Goal: Task Accomplishment & Management: Manage account settings

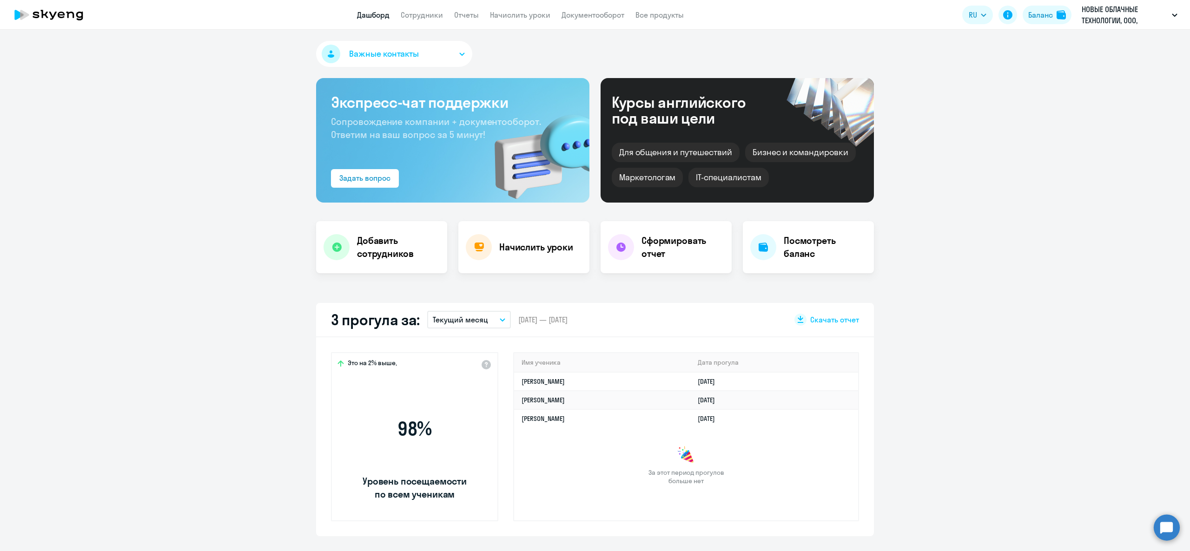
select select "30"
click at [424, 7] on app-header "Дашборд Сотрудники Отчеты Начислить уроки Документооборот Все продукты Дашборд …" at bounding box center [595, 15] width 1190 height 30
click at [433, 17] on link "Сотрудники" at bounding box center [422, 14] width 42 height 9
select select "30"
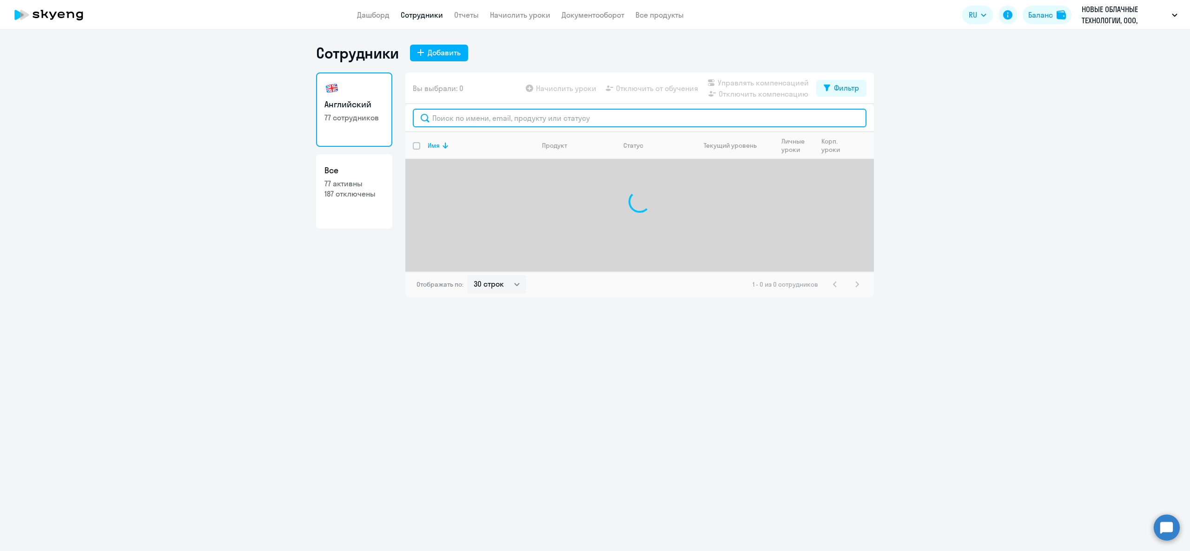
click at [470, 123] on input "text" at bounding box center [640, 118] width 454 height 19
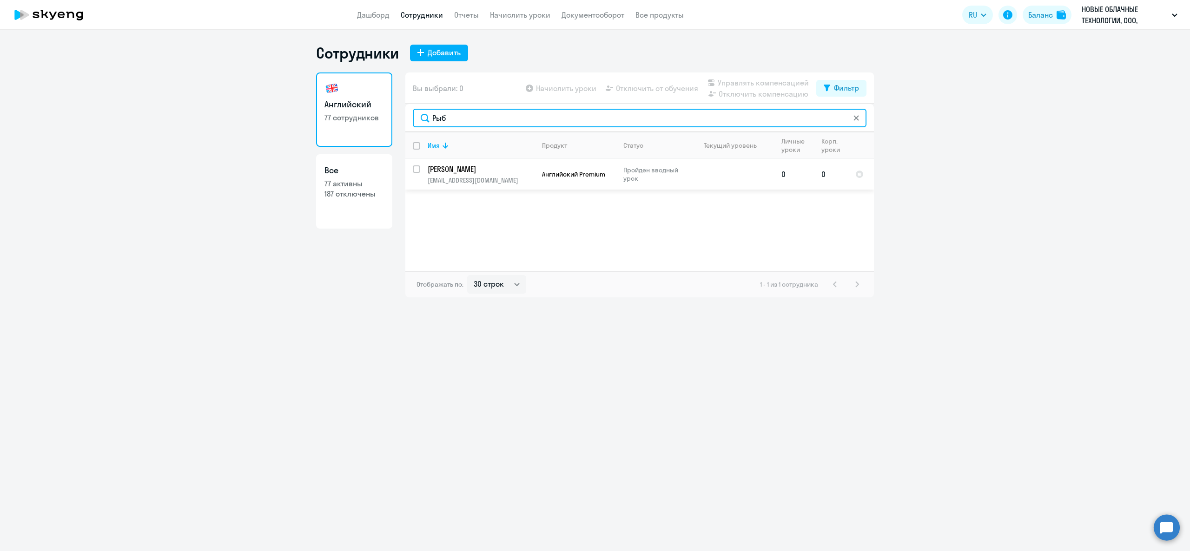
type input "Рыб"
click at [419, 171] on input "select row 14938485" at bounding box center [422, 175] width 19 height 19
checkbox input "true"
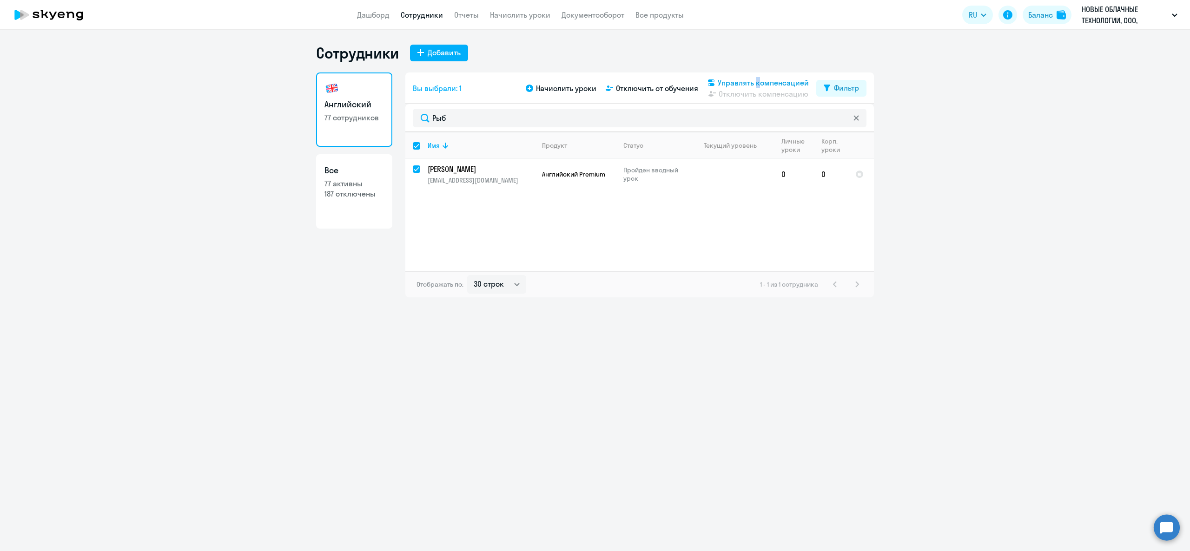
click at [755, 83] on span "Управлять компенсацией" at bounding box center [763, 82] width 91 height 11
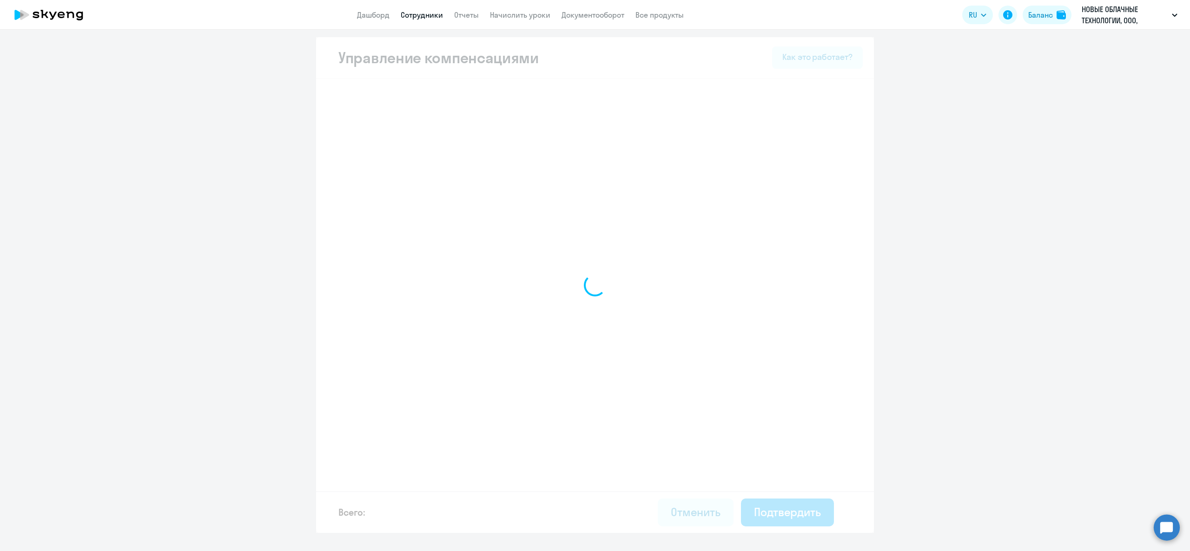
select select "MONTHLY"
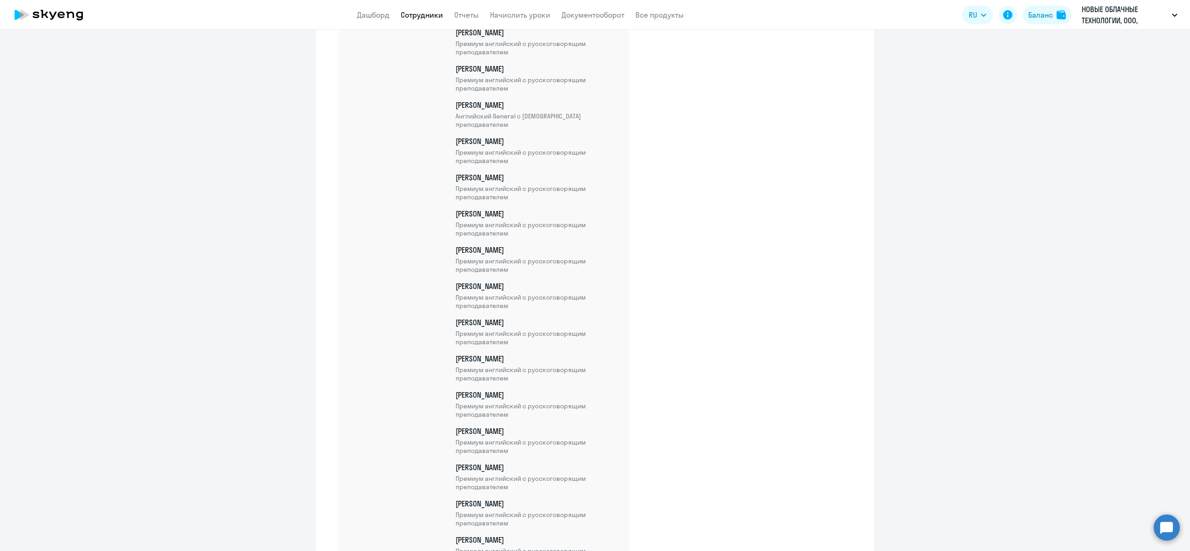
scroll to position [2299, 0]
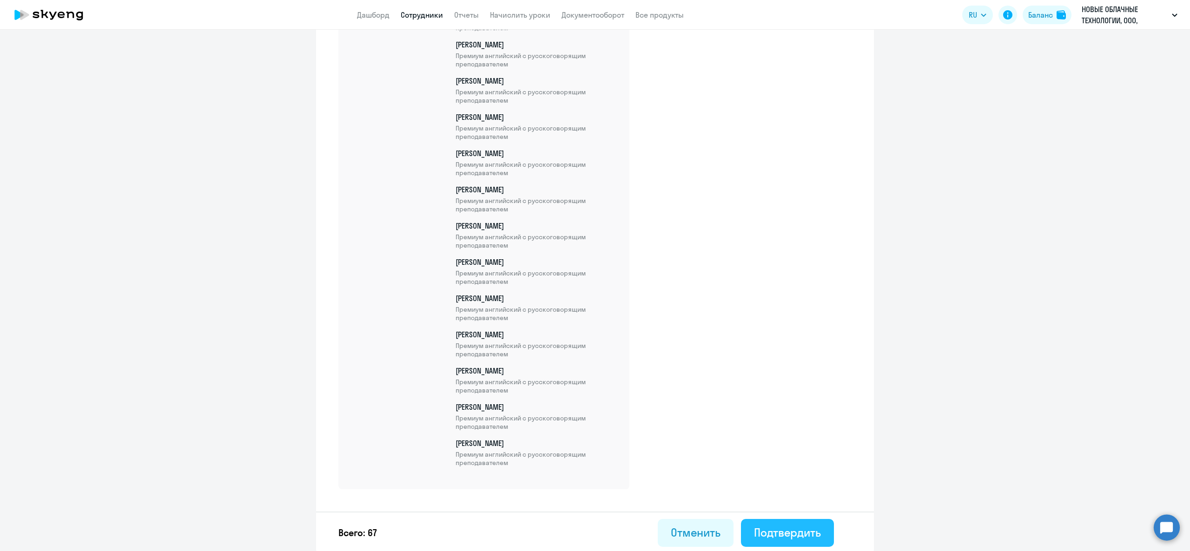
click at [775, 535] on div "Подтвердить" at bounding box center [787, 532] width 67 height 15
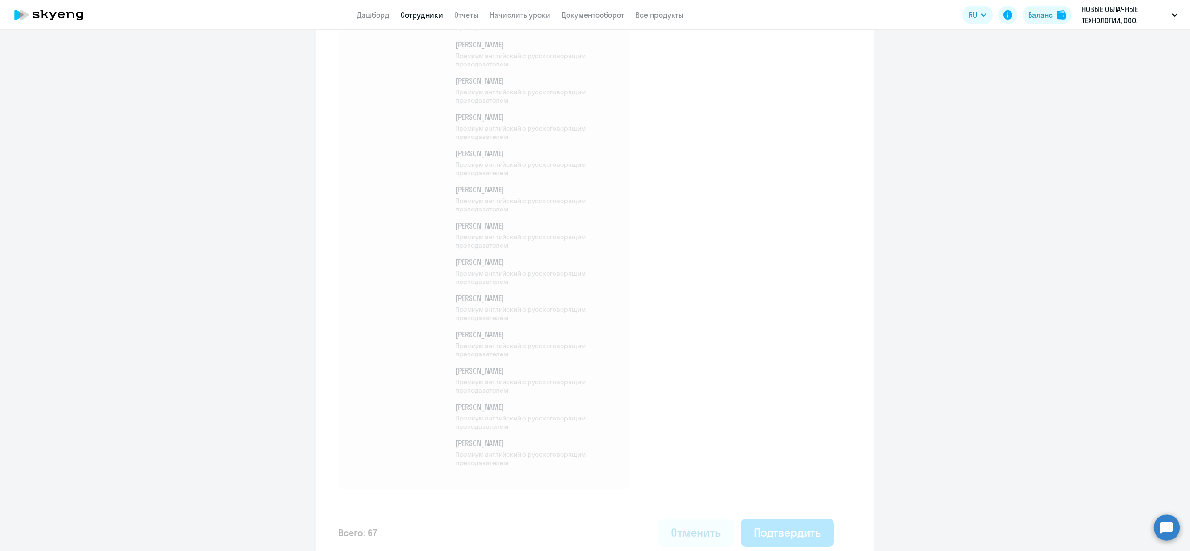
scroll to position [1847, 0]
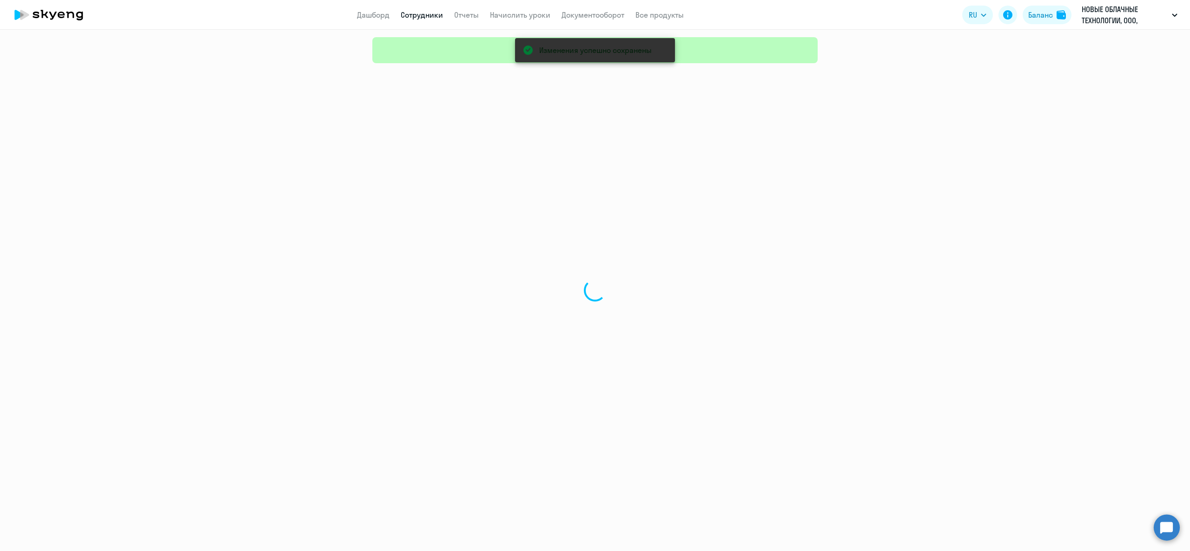
select select "30"
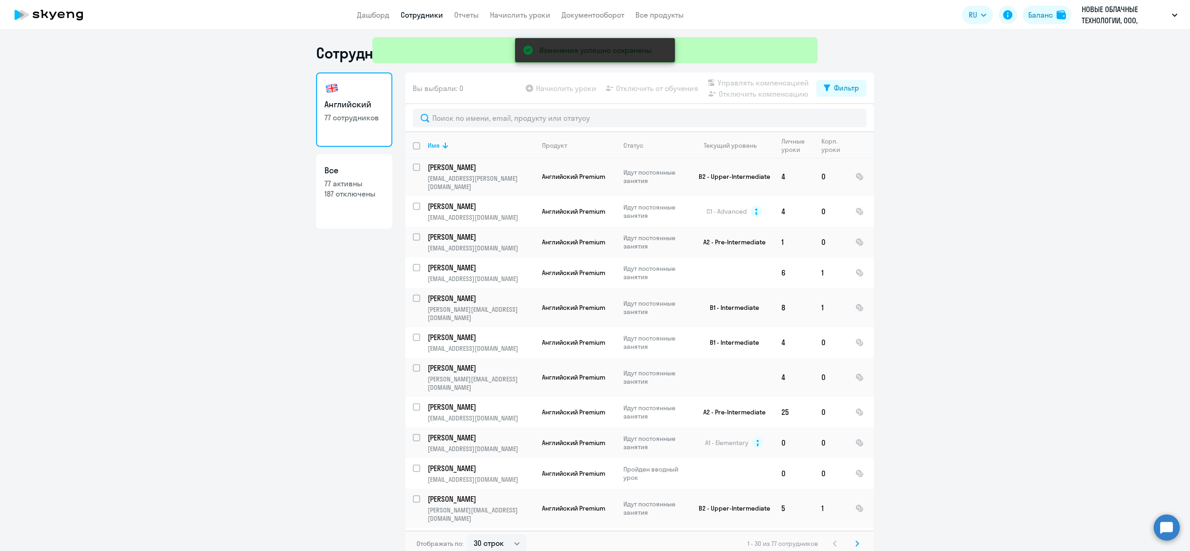
scroll to position [558, 0]
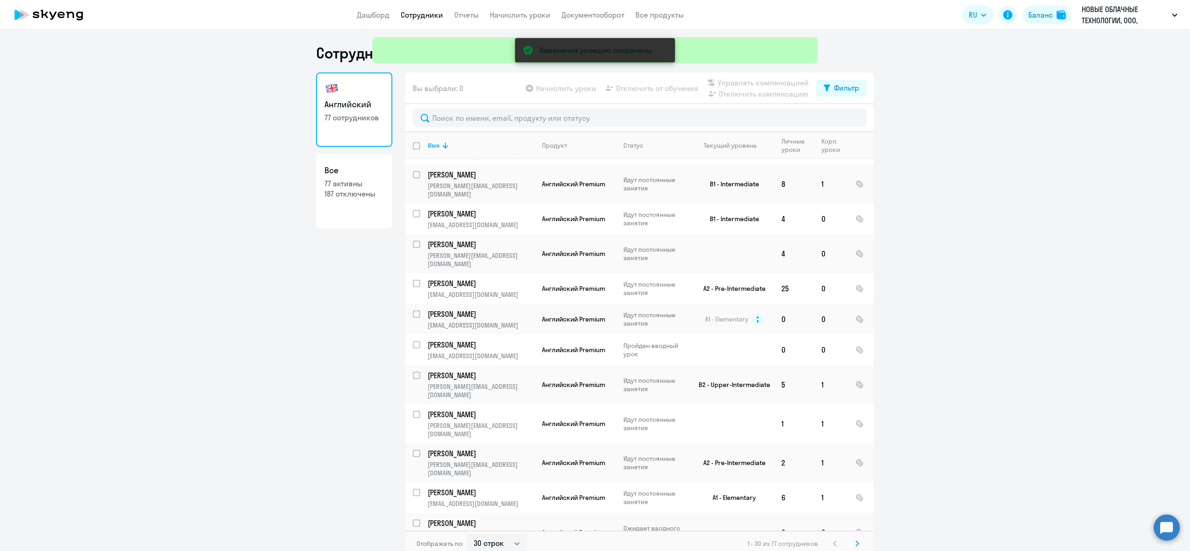
drag, startPoint x: 854, startPoint y: 550, endPoint x: 854, endPoint y: 537, distance: 13.0
click at [854, 546] on div "Отображать по: 30 строк 50 строк 100 строк 1 - 30 из 77 сотрудников" at bounding box center [639, 544] width 469 height 26
click at [854, 537] on div "Отображать по: 30 строк 50 строк 100 строк 1 - 30 из 77 сотрудников" at bounding box center [639, 544] width 469 height 26
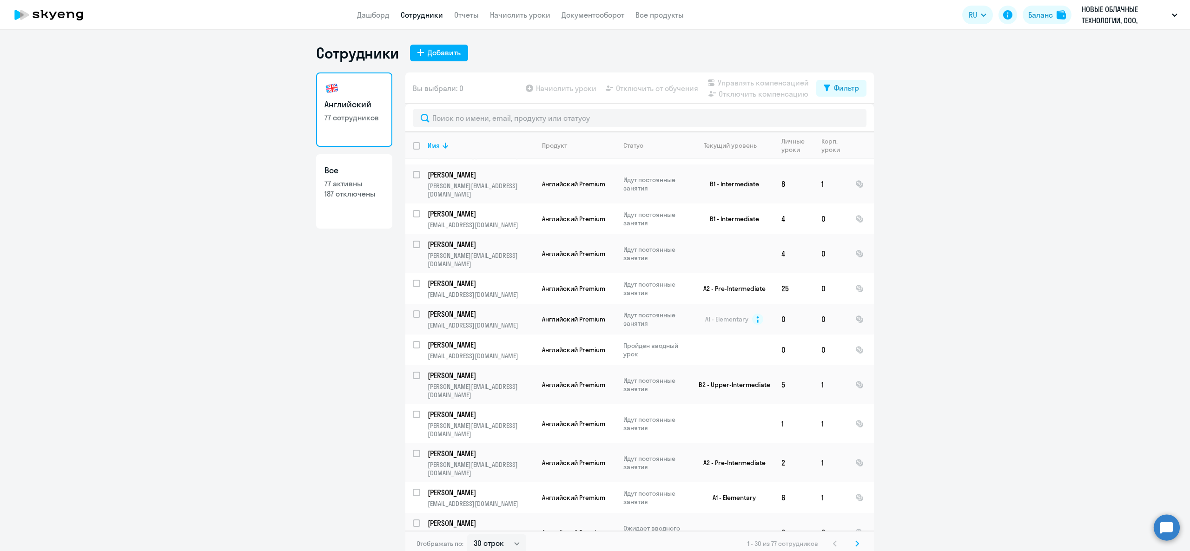
click at [855, 541] on icon at bounding box center [857, 544] width 4 height 7
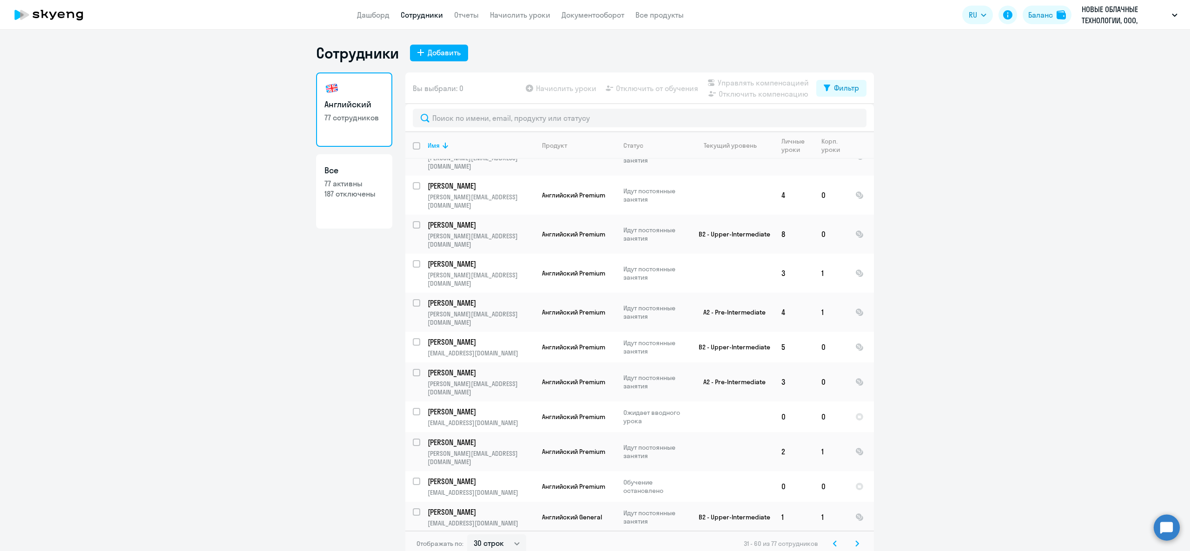
scroll to position [0, 0]
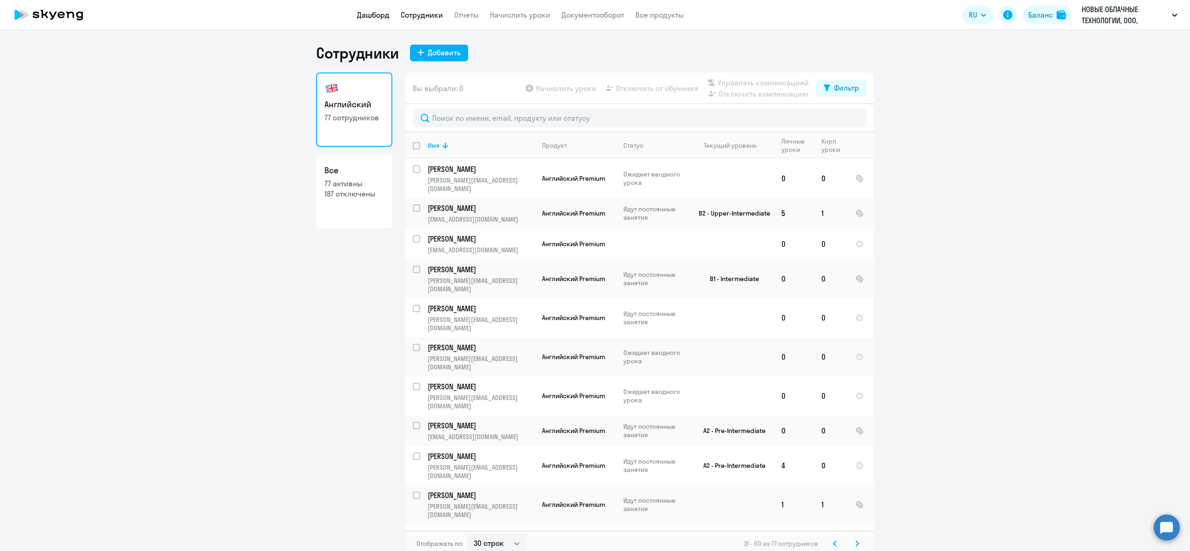
click at [369, 17] on link "Дашборд" at bounding box center [373, 14] width 33 height 9
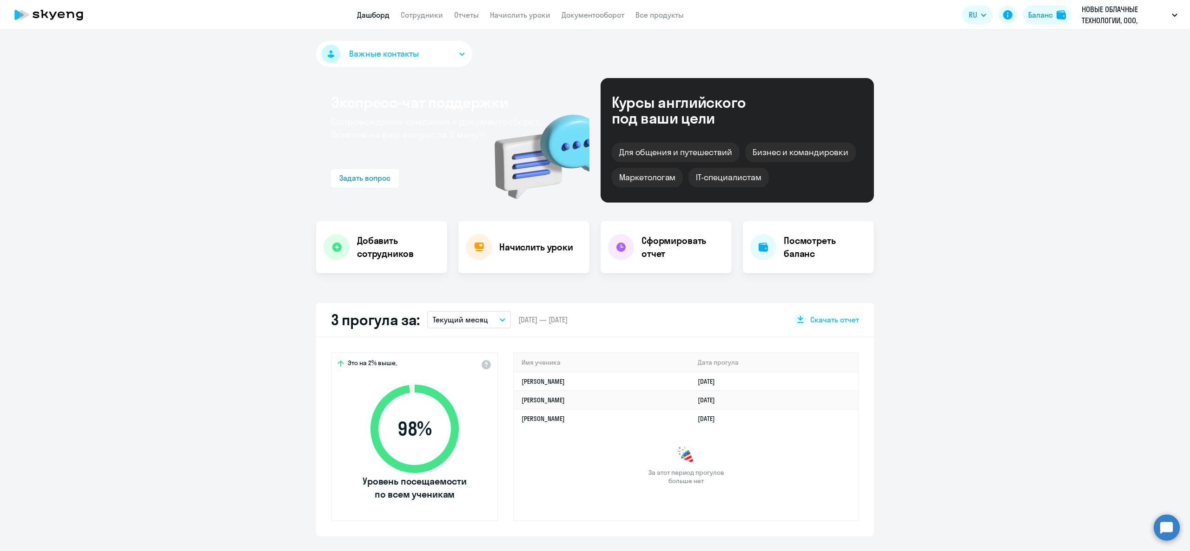
select select "30"
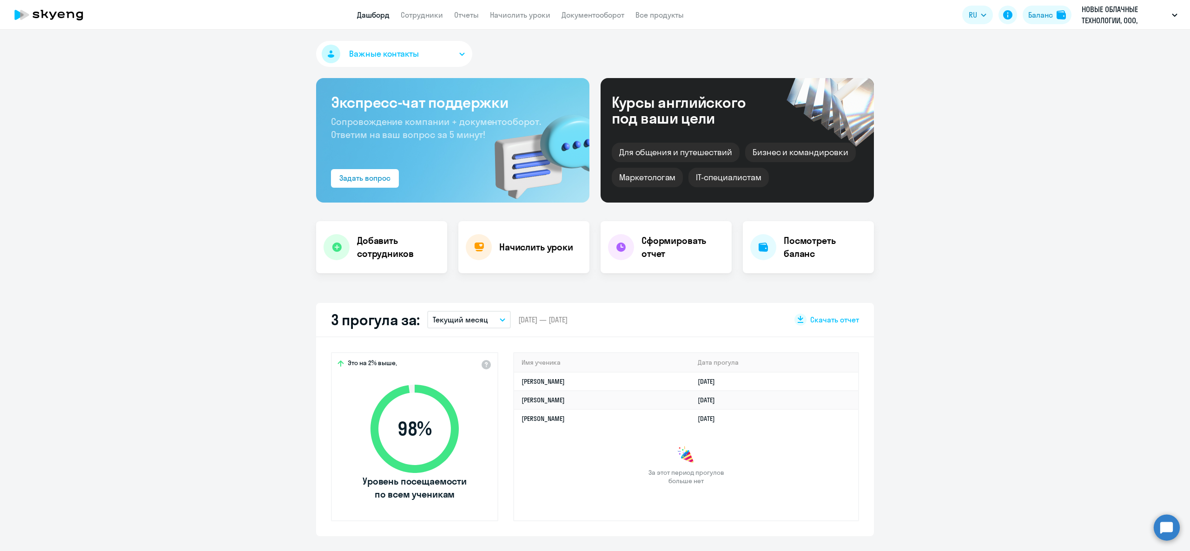
click at [432, 3] on app-header "Дашборд Сотрудники Отчеты Начислить уроки Документооборот Все продукты Дашборд …" at bounding box center [595, 15] width 1190 height 30
select select "30"
click at [415, 18] on link "Сотрудники" at bounding box center [422, 14] width 42 height 9
select select "30"
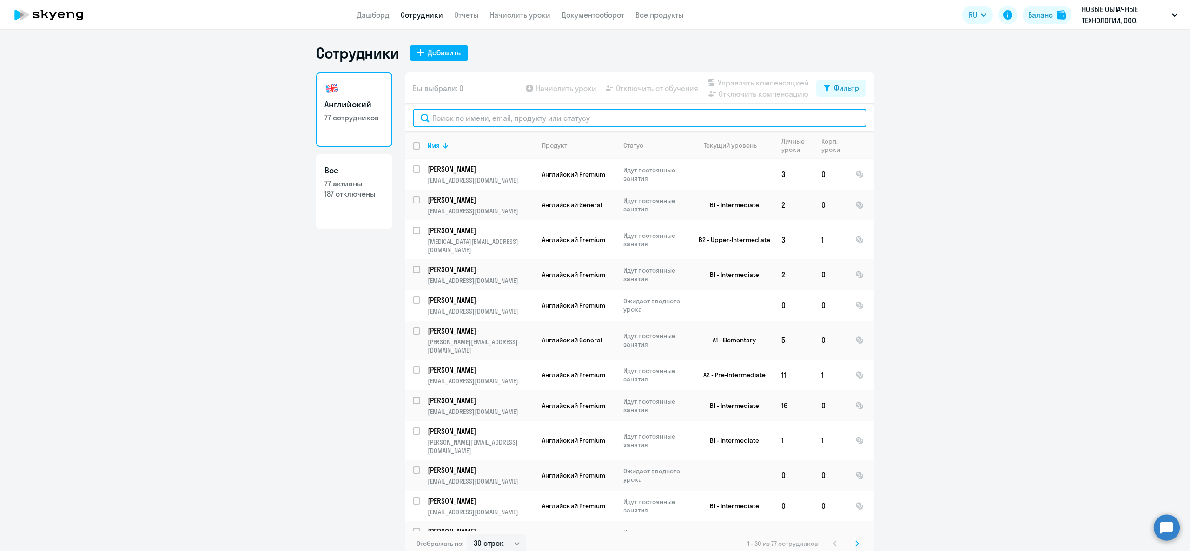
click at [532, 114] on input "text" at bounding box center [640, 118] width 454 height 19
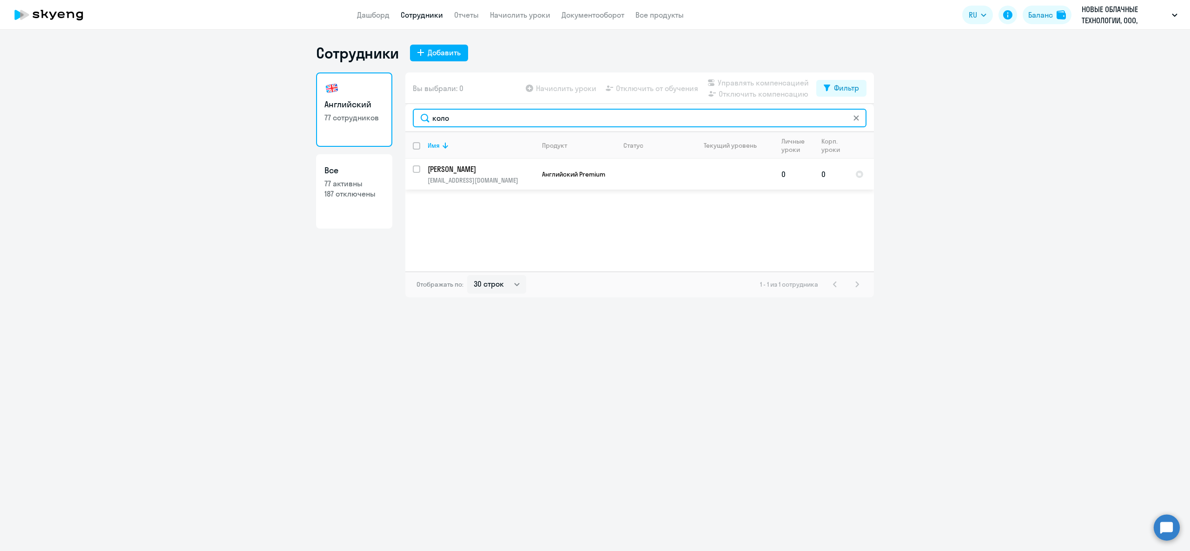
type input "коло"
click at [417, 169] on input "select row 4076213" at bounding box center [422, 175] width 19 height 19
checkbox input "true"
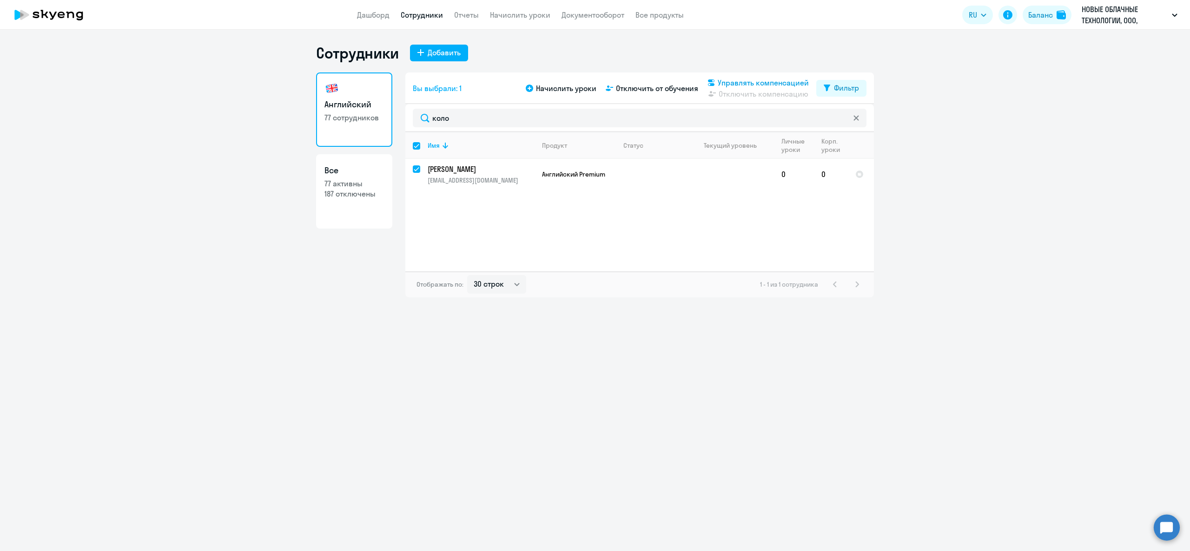
click at [785, 85] on span "Управлять компенсацией" at bounding box center [763, 82] width 91 height 11
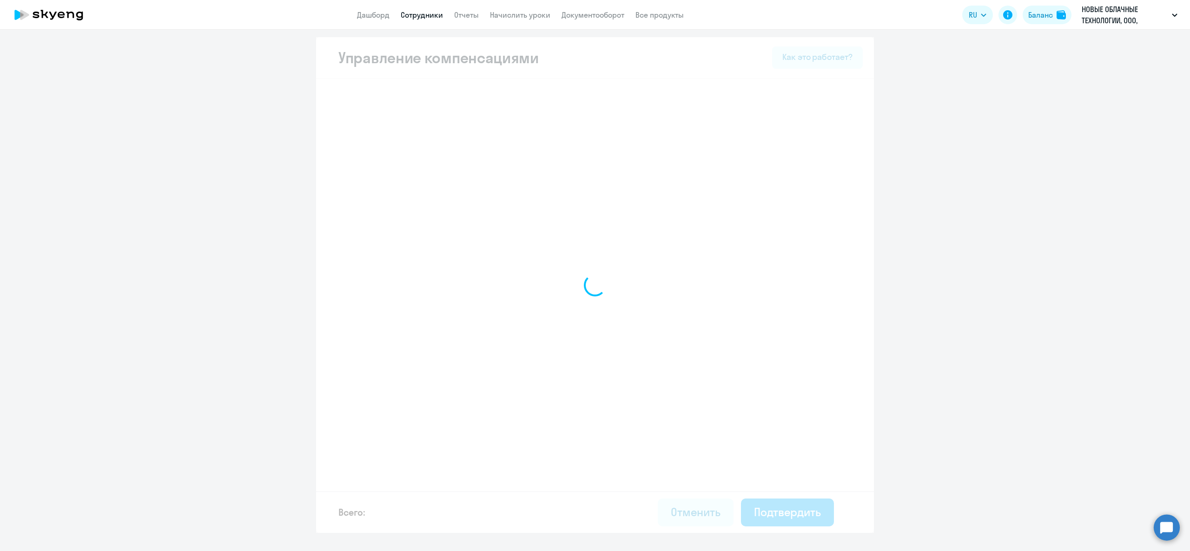
select select "MONTHLY"
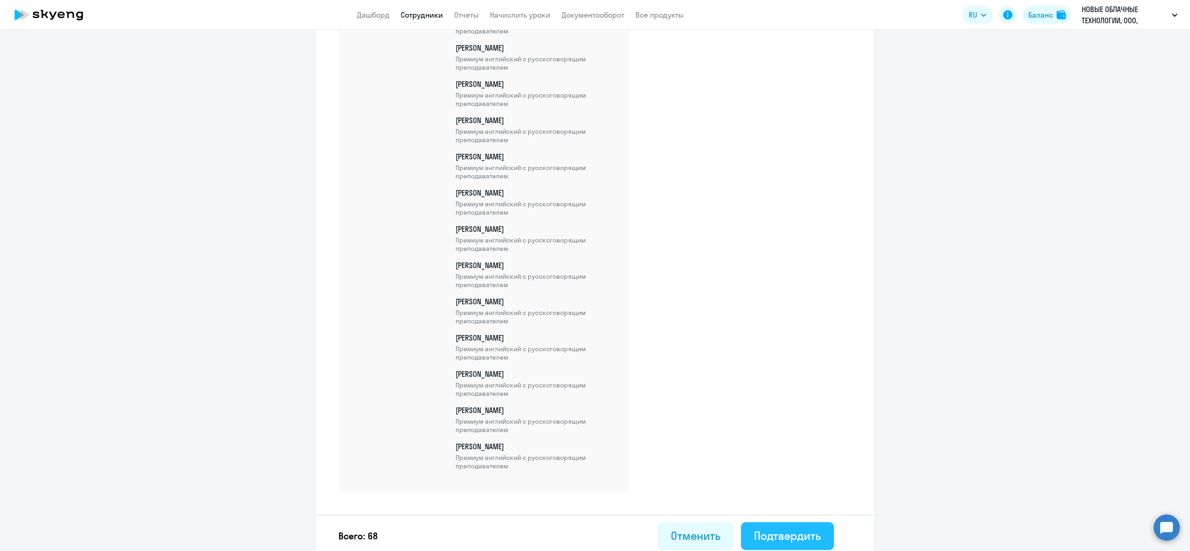
scroll to position [2336, 0]
click at [774, 533] on div "Подтвердить" at bounding box center [787, 532] width 67 height 15
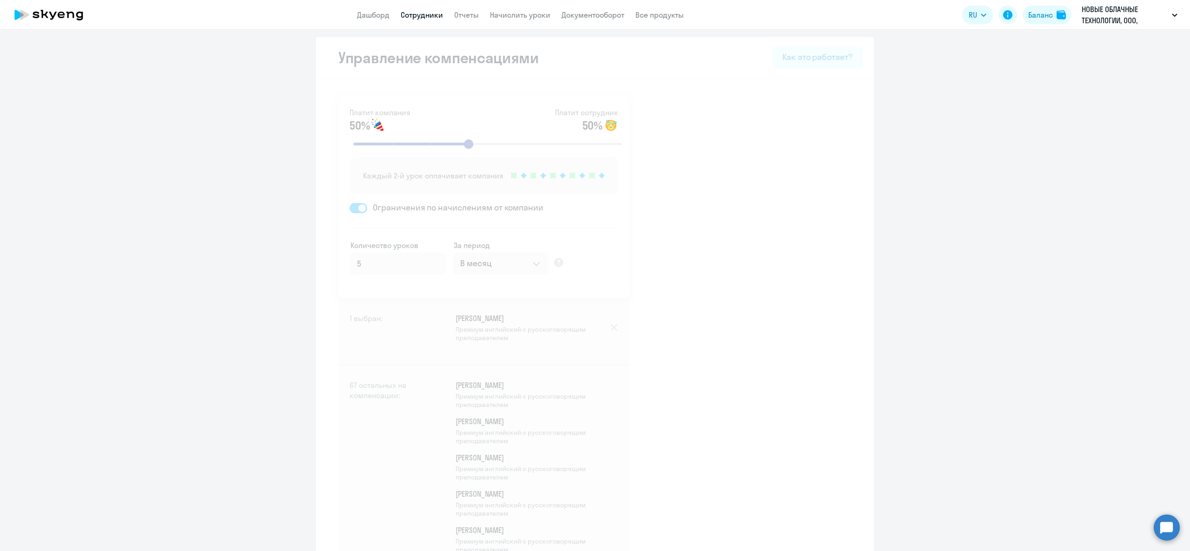
select select "30"
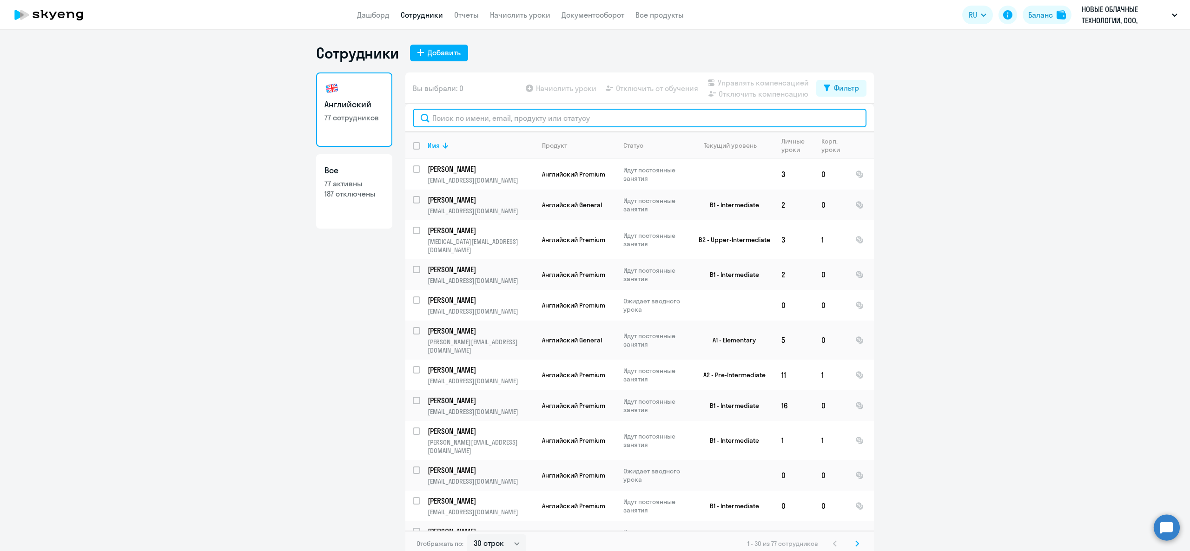
click at [455, 120] on input "text" at bounding box center [640, 118] width 454 height 19
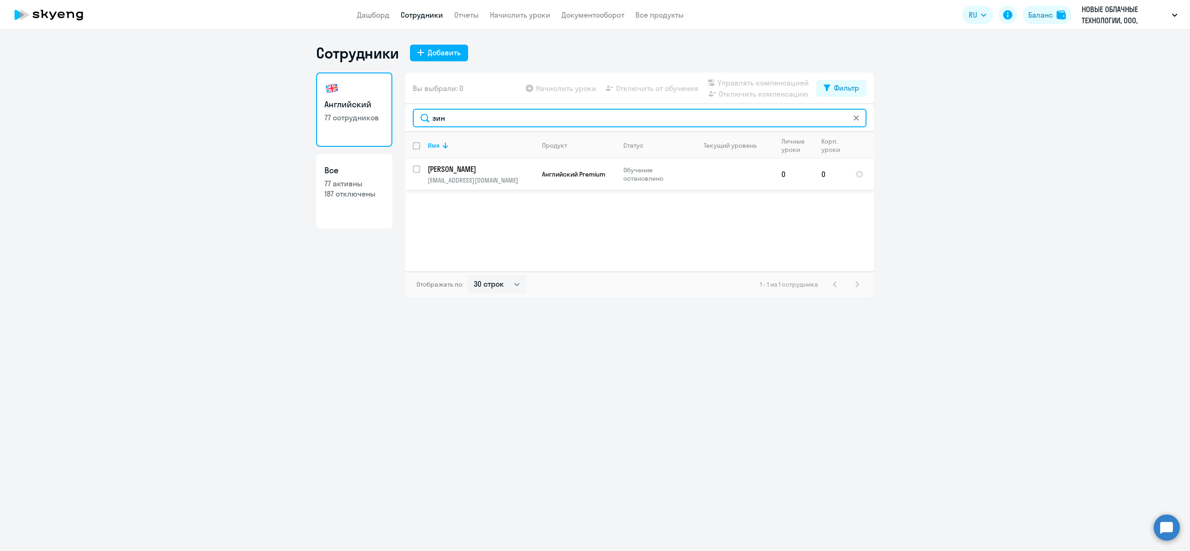
type input "зин"
click at [417, 173] on input "select row 39896462" at bounding box center [422, 175] width 19 height 19
checkbox input "true"
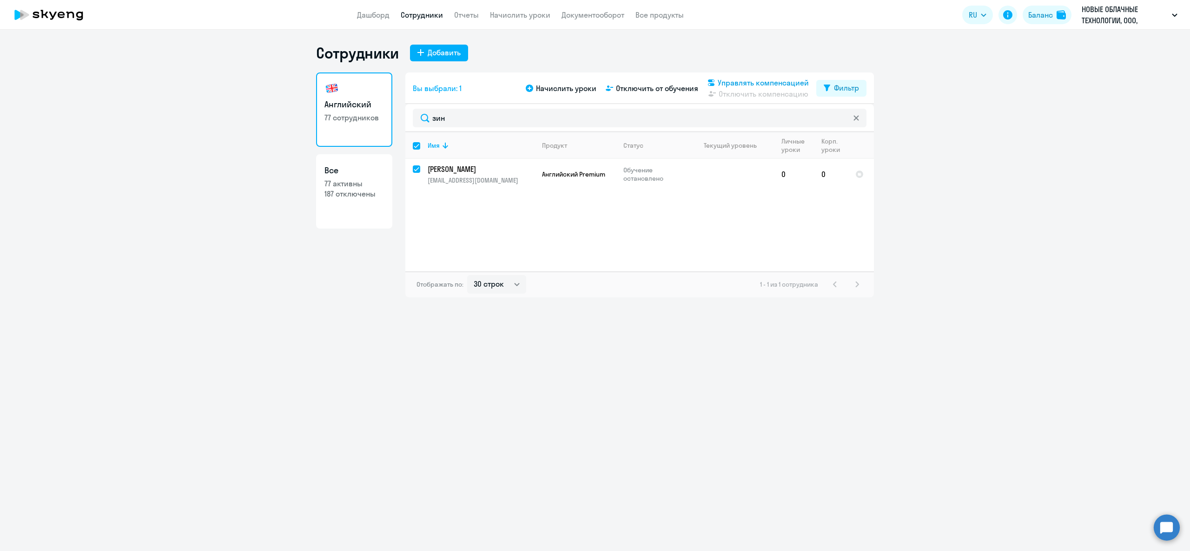
click at [756, 83] on span "Управлять компенсацией" at bounding box center [763, 82] width 91 height 11
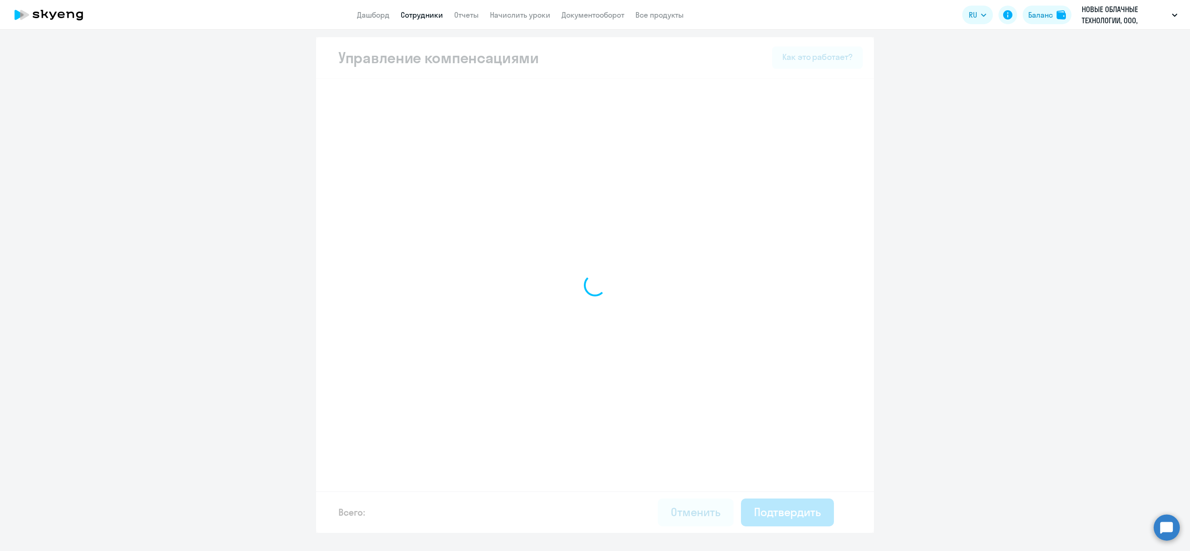
select select "MONTHLY"
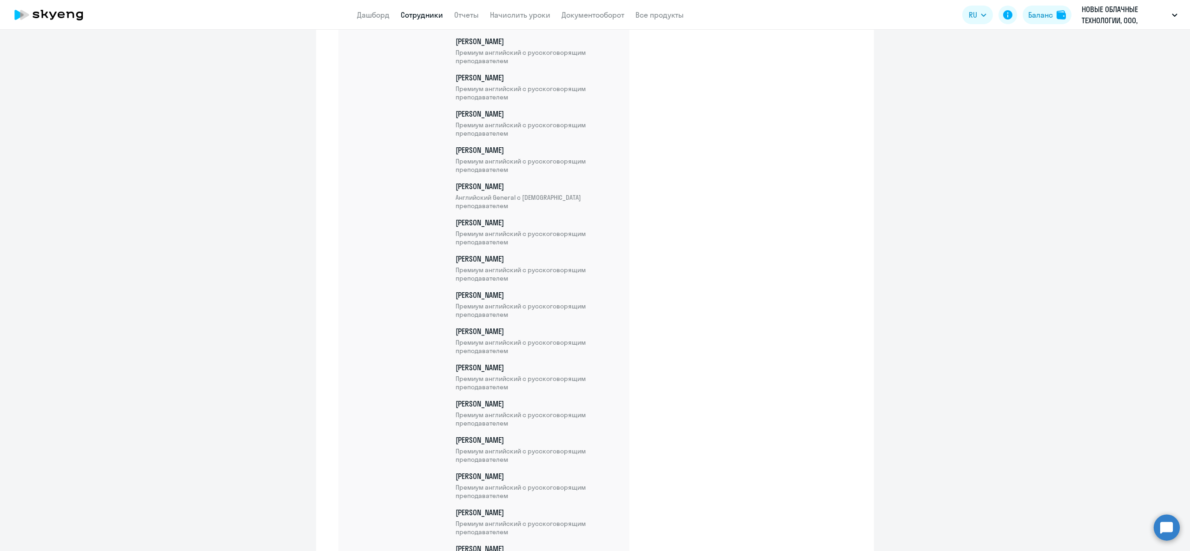
scroll to position [2371, 0]
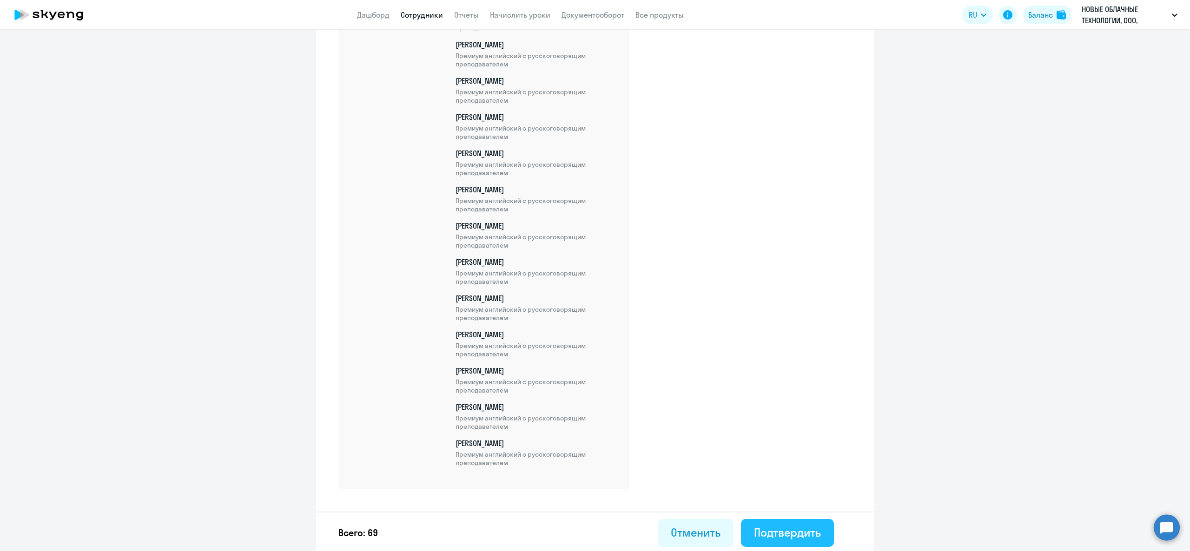
click at [791, 530] on div "Подтвердить" at bounding box center [787, 532] width 67 height 15
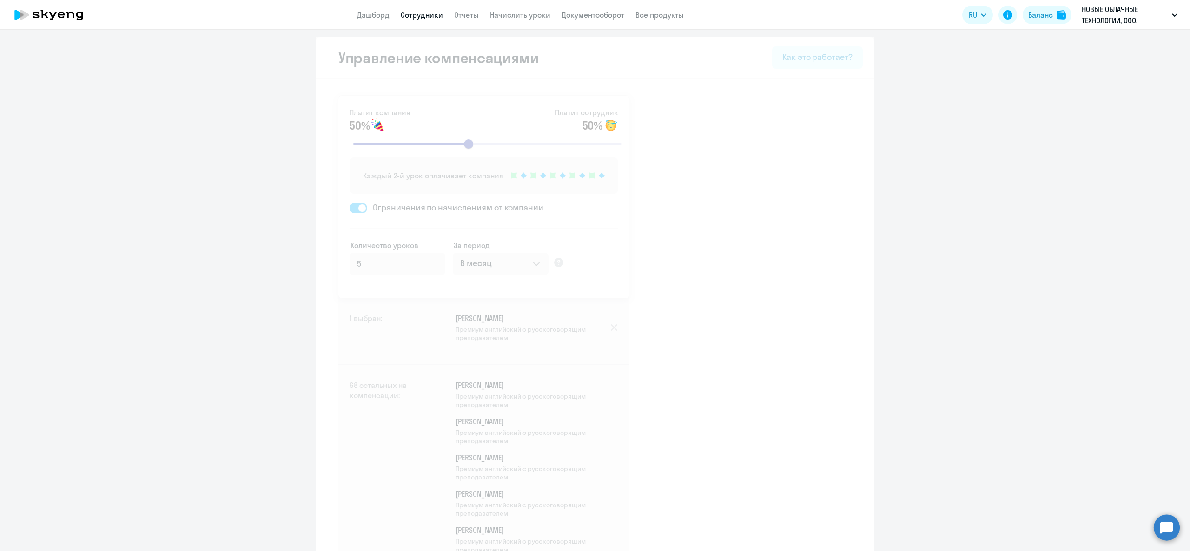
select select "30"
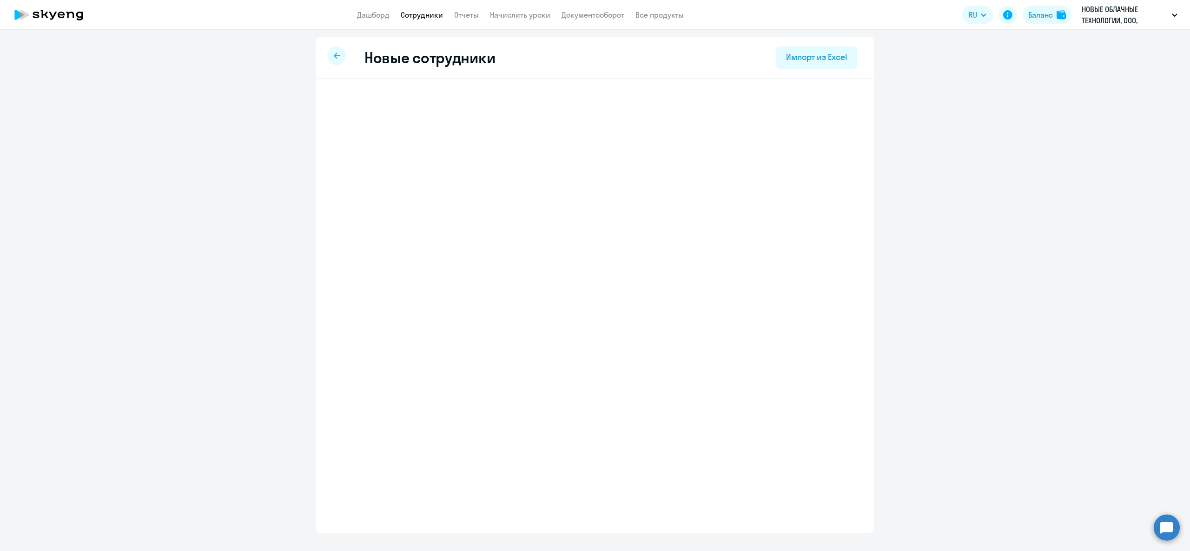
select select "english_adult_not_native_speaker"
select select "3"
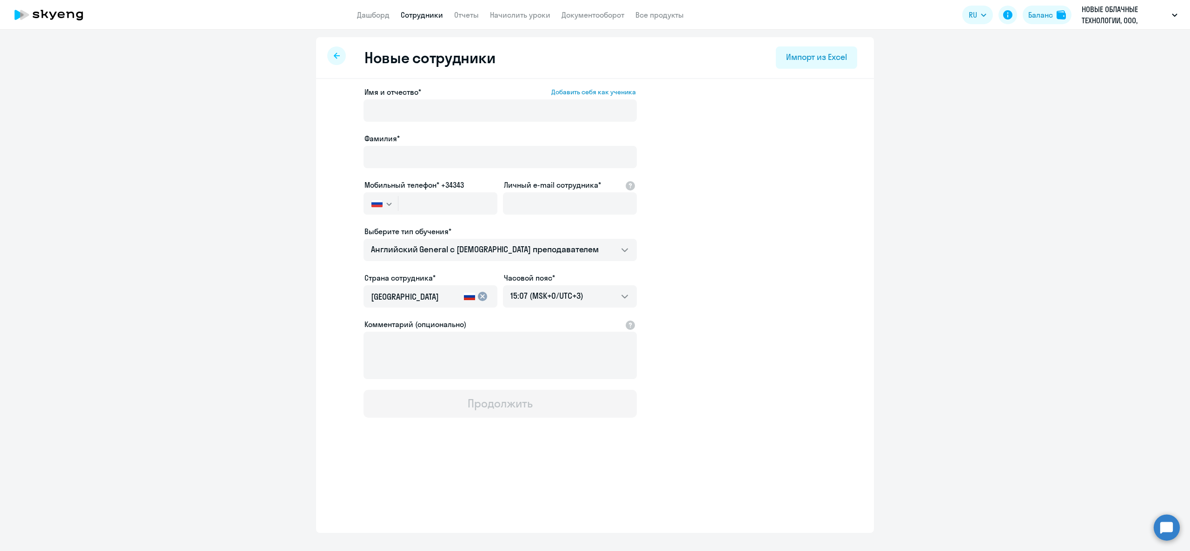
click at [497, 122] on div at bounding box center [500, 124] width 273 height 4
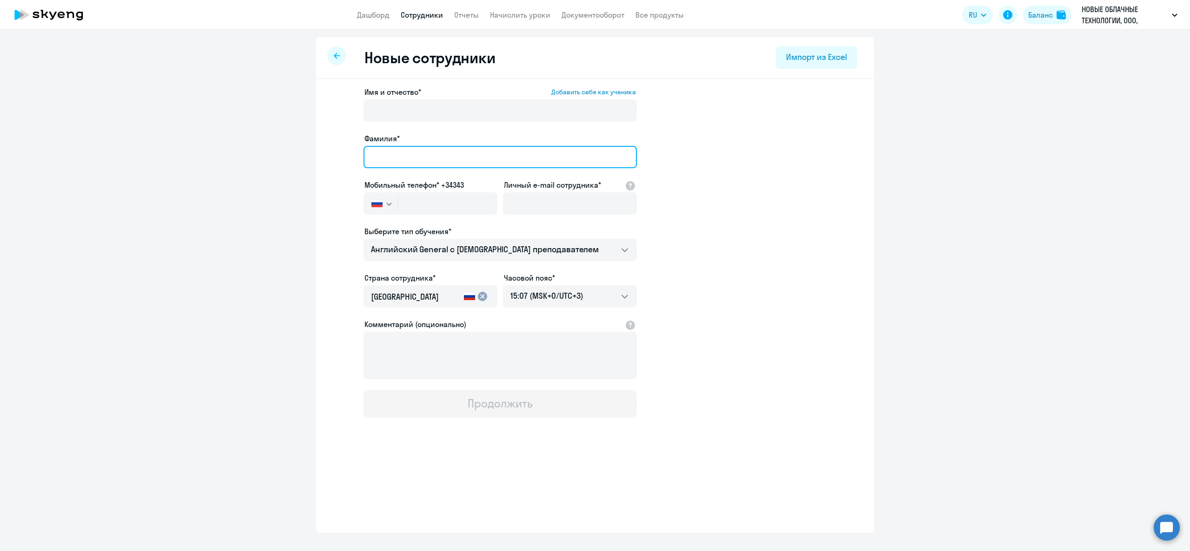
click at [393, 147] on input "Фамилия*" at bounding box center [500, 157] width 273 height 22
type input "Самоцветова"
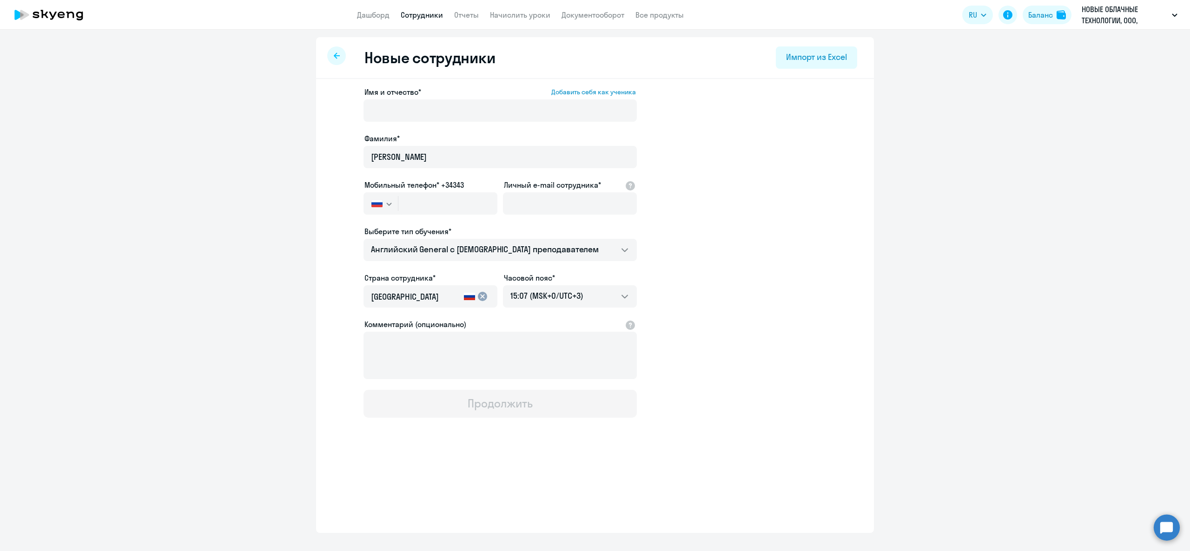
click at [453, 126] on div "Имя и отчество* Добавить себя как ученика Фамилия* Самоцветова Мобильный телефо…" at bounding box center [500, 251] width 273 height 331
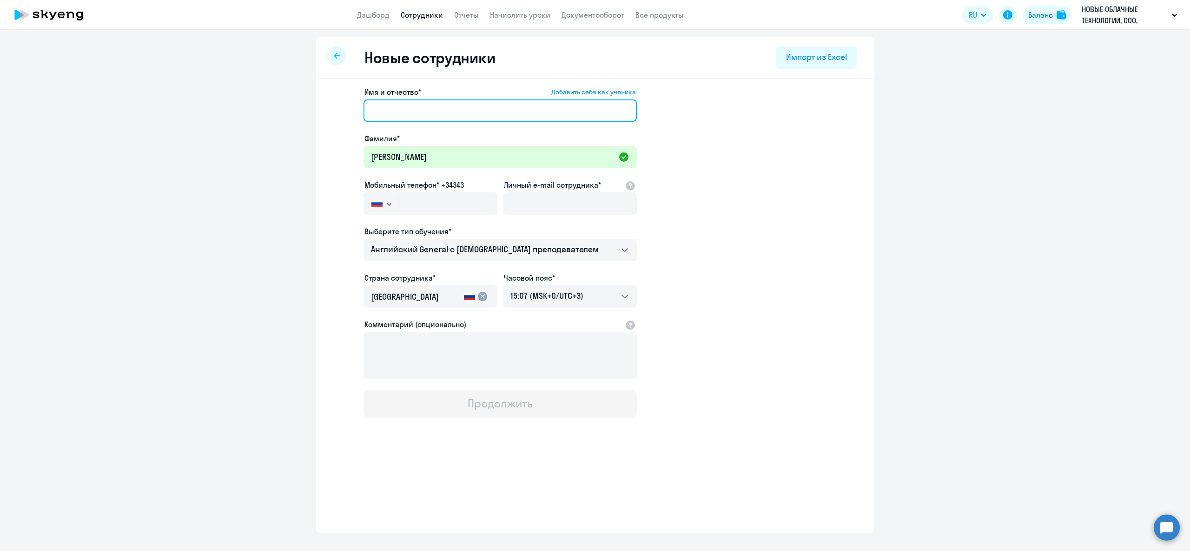
click at [444, 112] on input "Имя и отчество* Добавить себя как ученика" at bounding box center [500, 110] width 273 height 22
type input "Арина"
click at [446, 213] on input "text" at bounding box center [447, 203] width 99 height 22
paste input "+7 981 740-19-52"
type input "+7 981 740-19-52"
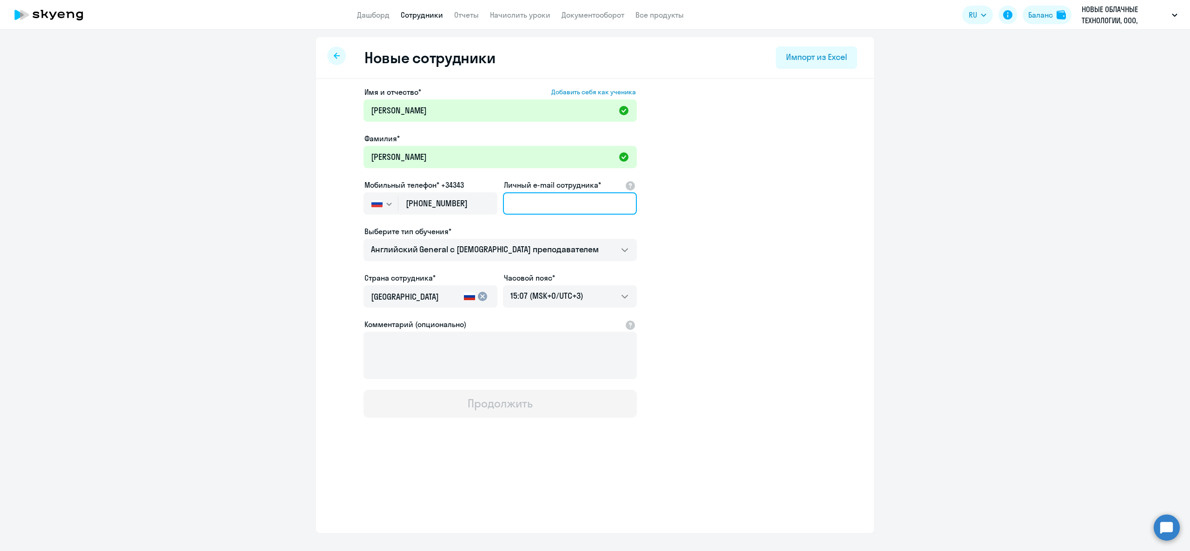
click at [543, 197] on input "Личный e-mail сотрудника*" at bounding box center [570, 203] width 134 height 22
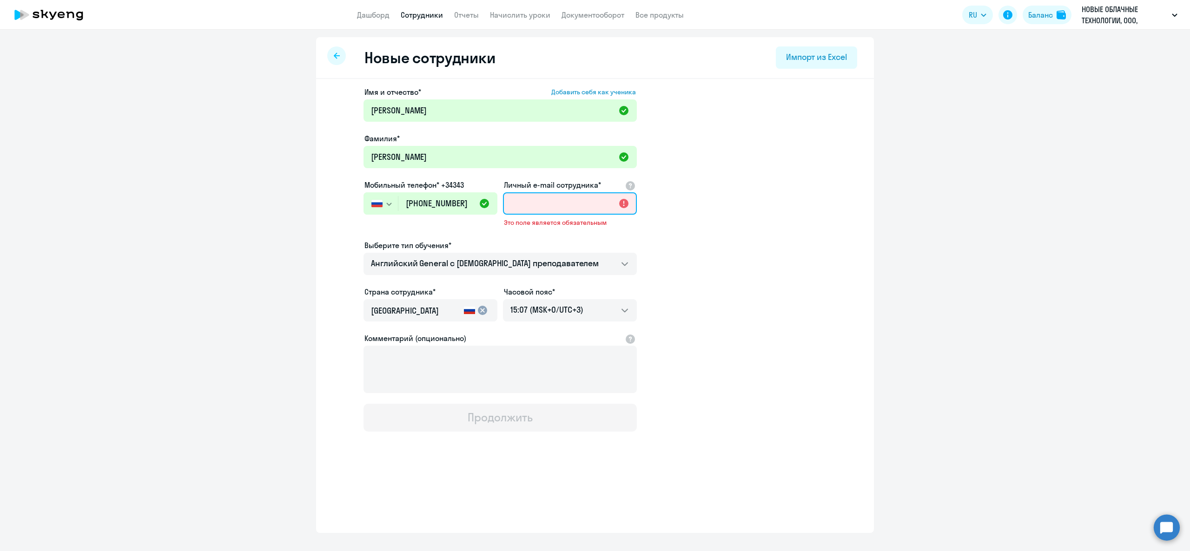
paste input "[EMAIL_ADDRESS][DOMAIN_NAME]"
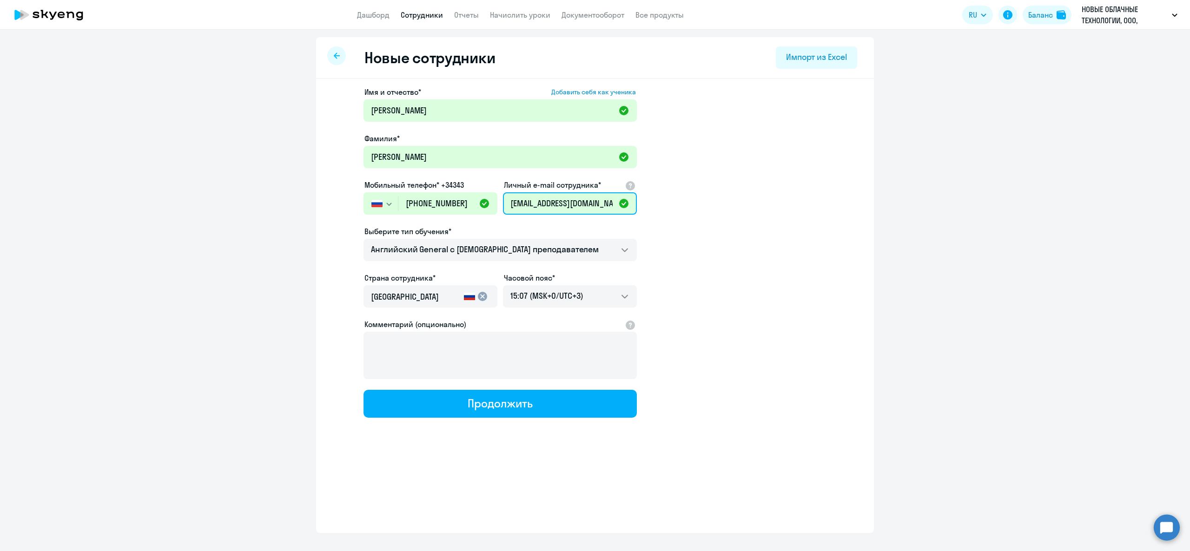
scroll to position [0, 34]
type input "[EMAIL_ADDRESS][DOMAIN_NAME]"
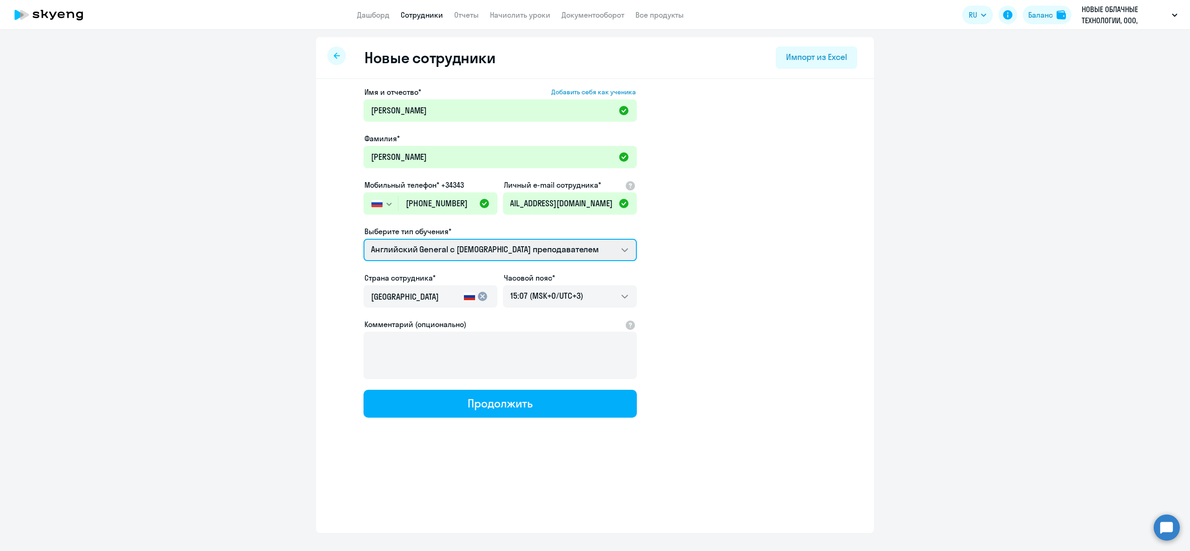
click at [536, 245] on select "Английский General с англоговорящим преподавателем Премиум английский с русског…" at bounding box center [500, 250] width 273 height 22
select select "english_adult_not_native_speaker_premium"
click at [364, 239] on select "Английский General с англоговорящим преподавателем Премиум английский с русског…" at bounding box center [500, 250] width 273 height 22
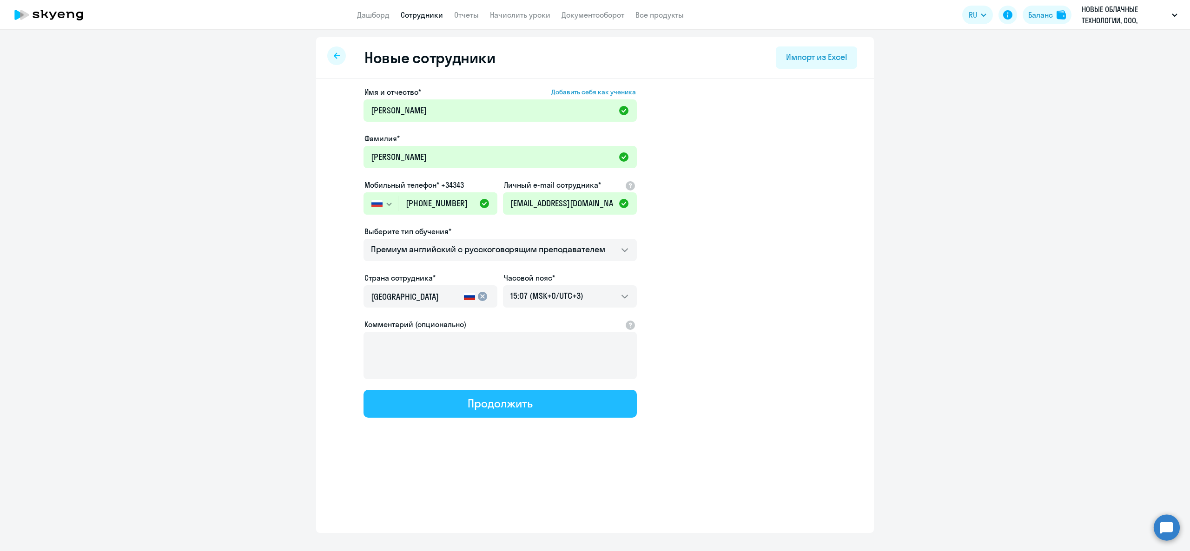
click at [458, 415] on button "Продолжить" at bounding box center [500, 404] width 273 height 28
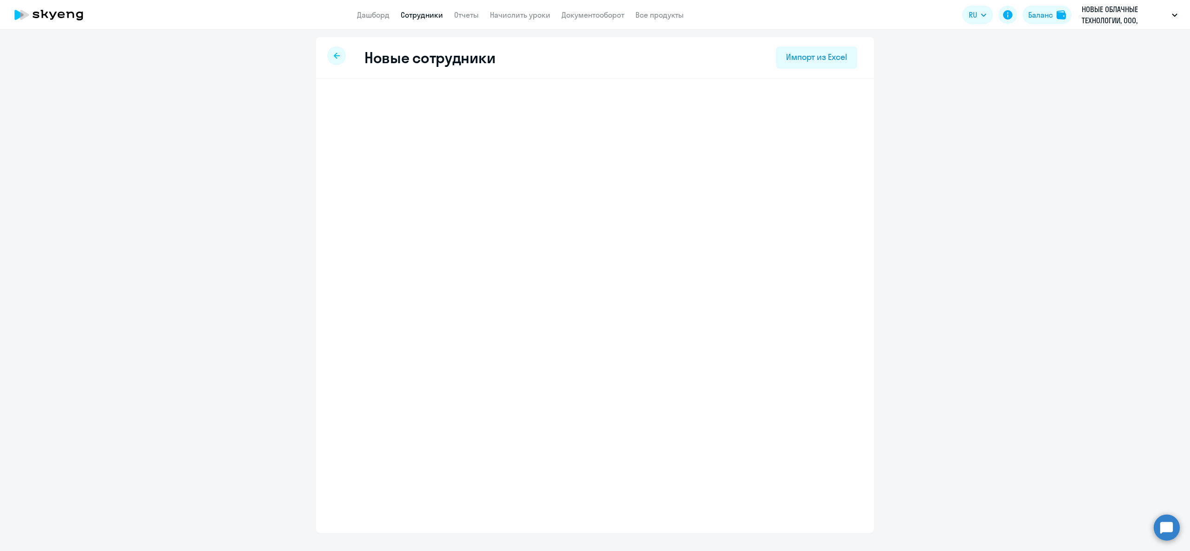
select select "english_adult_not_native_speaker_premium"
select select "3"
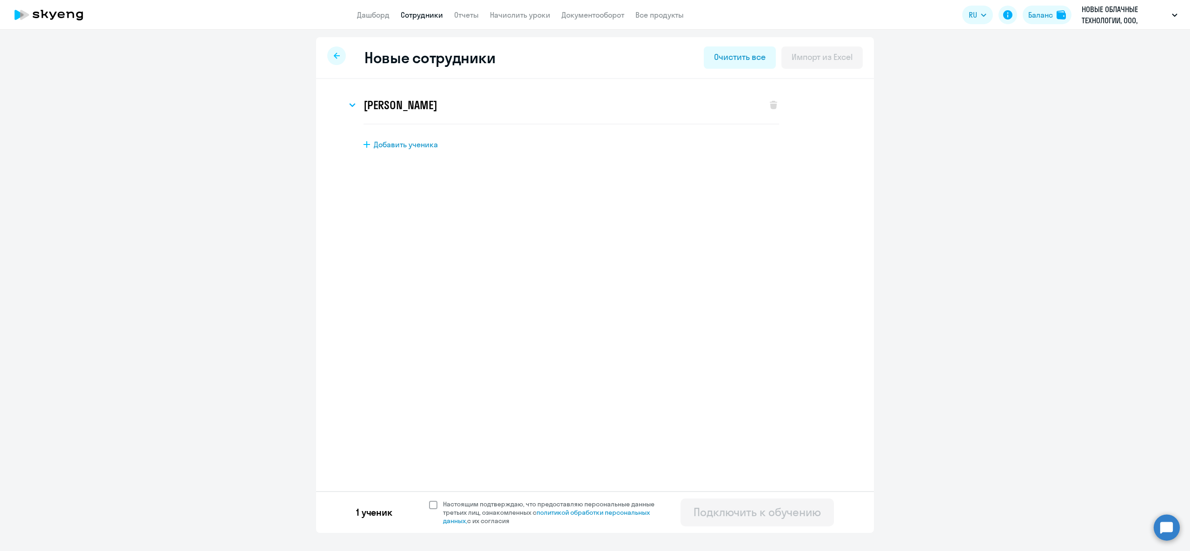
click at [434, 507] on span at bounding box center [433, 505] width 8 height 8
click at [429, 500] on input "Настоящим подтверждаю, что предоставляю персональные данные третьих лиц, ознако…" at bounding box center [429, 500] width 0 height 0
checkbox input "true"
click at [804, 520] on div "Подключить к обучению" at bounding box center [757, 512] width 127 height 15
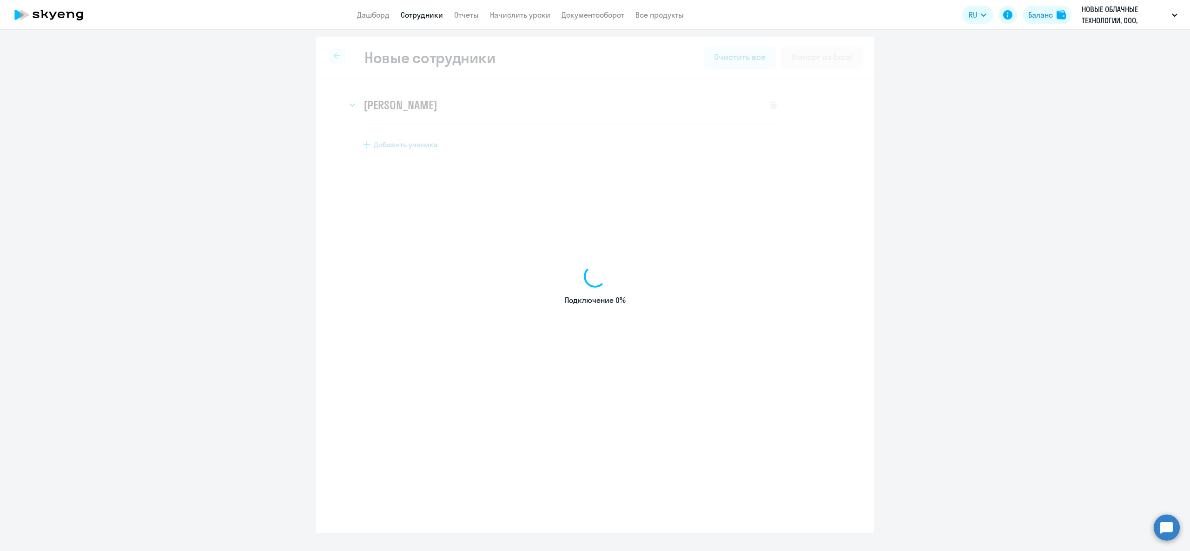
select select "english_adult_not_native_speaker"
select select "3"
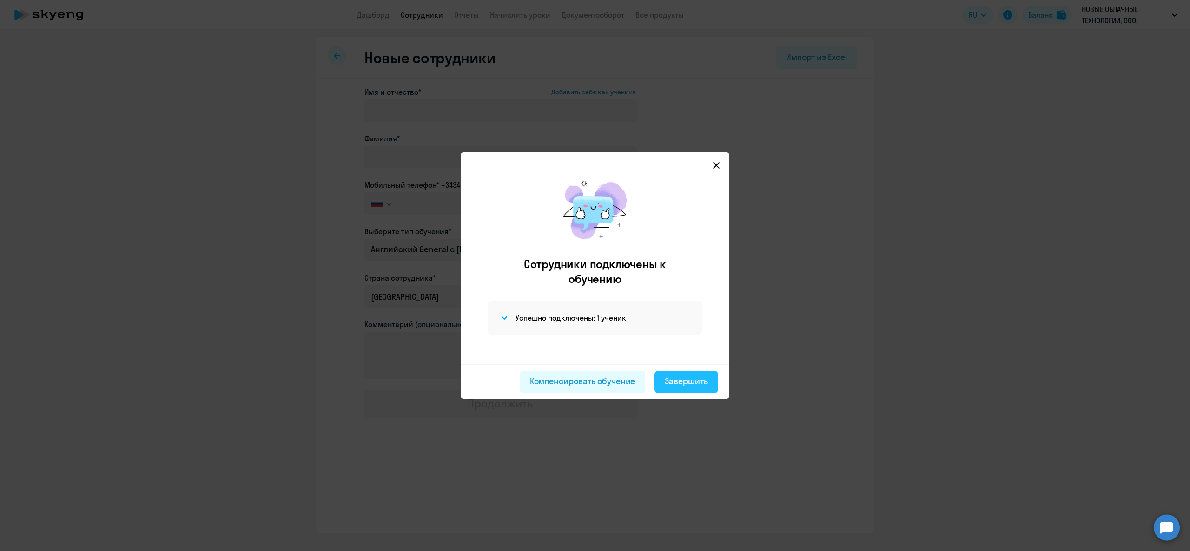
click at [689, 373] on button "Завершить" at bounding box center [687, 382] width 64 height 22
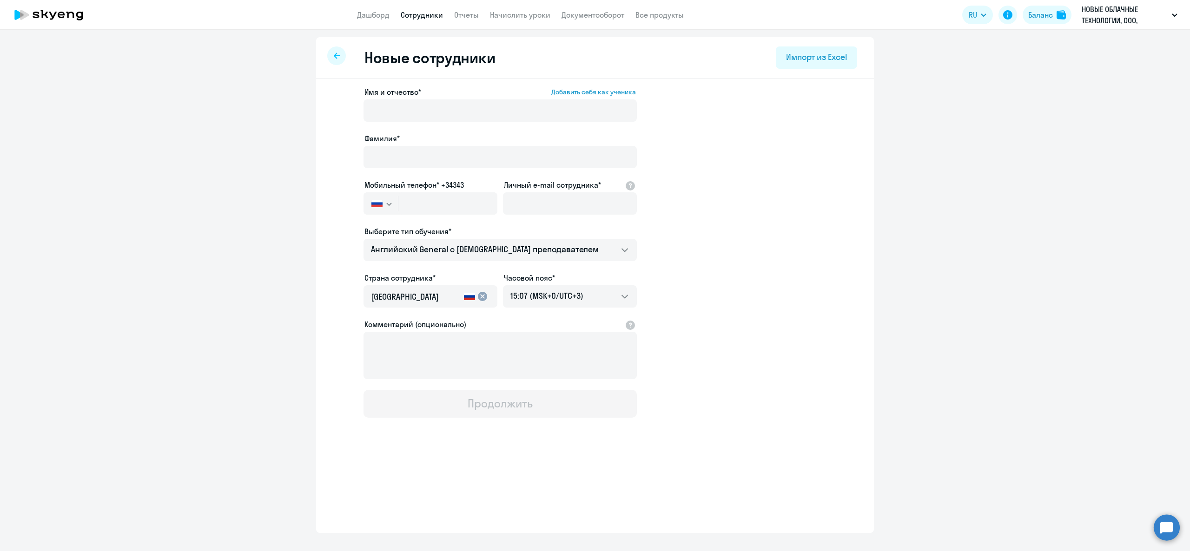
select select "30"
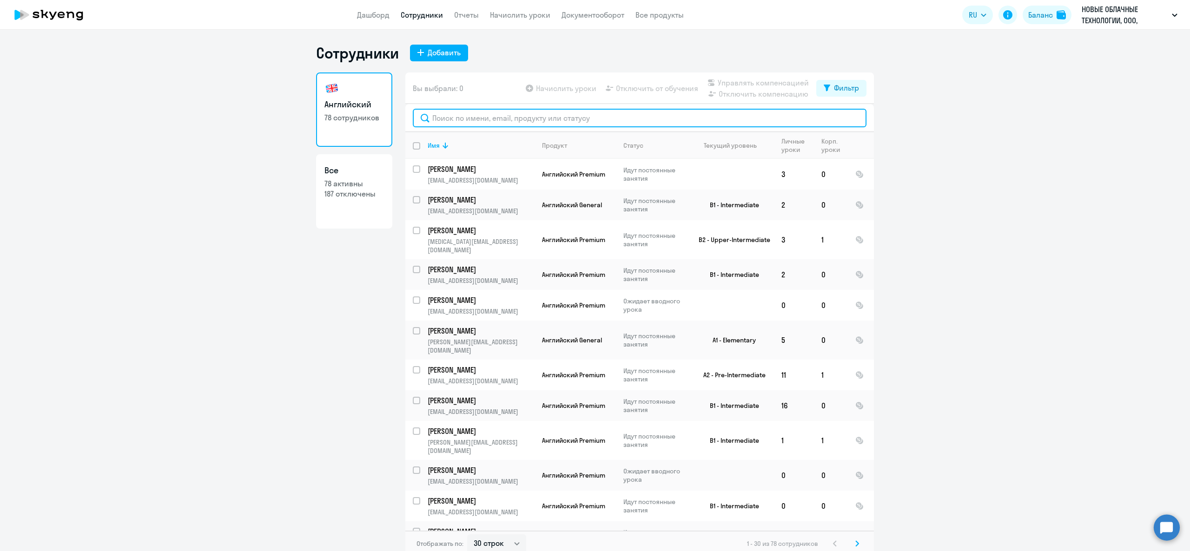
click at [490, 111] on input "text" at bounding box center [640, 118] width 454 height 19
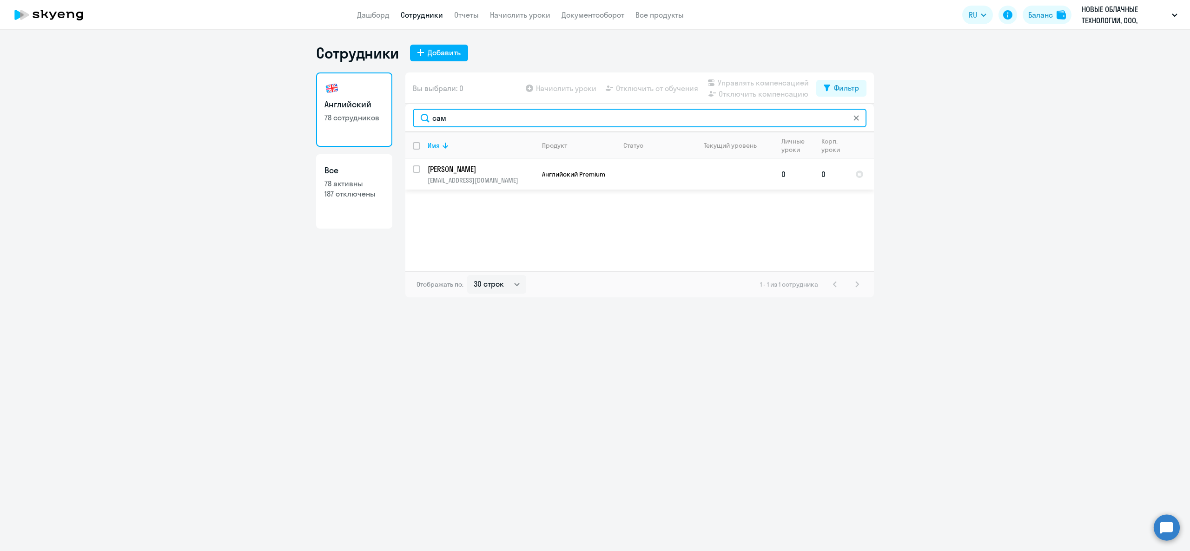
type input "сам"
click at [415, 167] on input "select row 39819728" at bounding box center [422, 175] width 19 height 19
checkbox input "true"
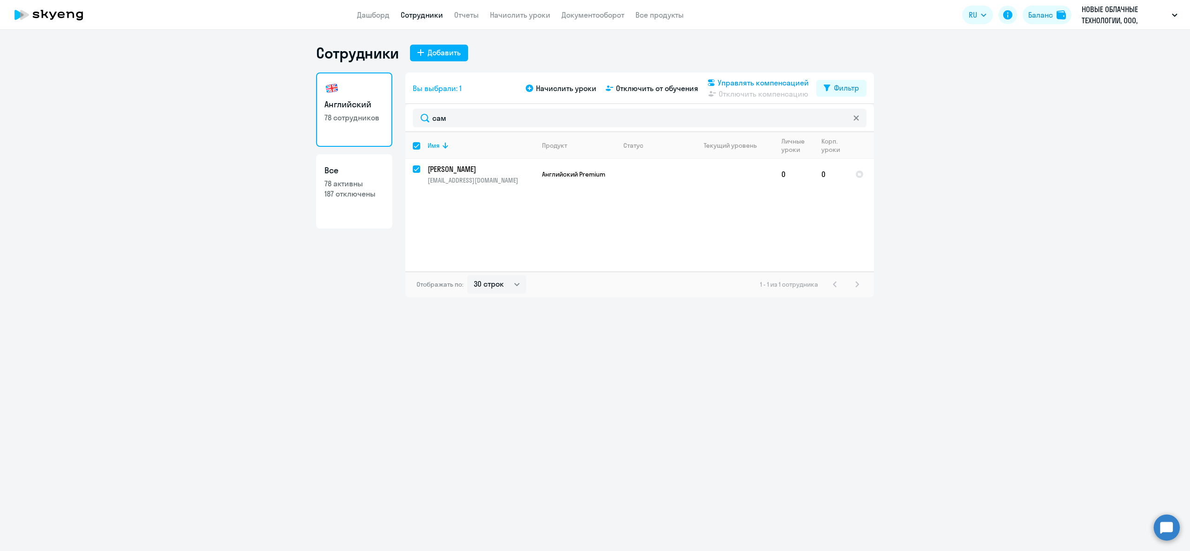
click at [732, 79] on span "Управлять компенсацией" at bounding box center [763, 82] width 91 height 11
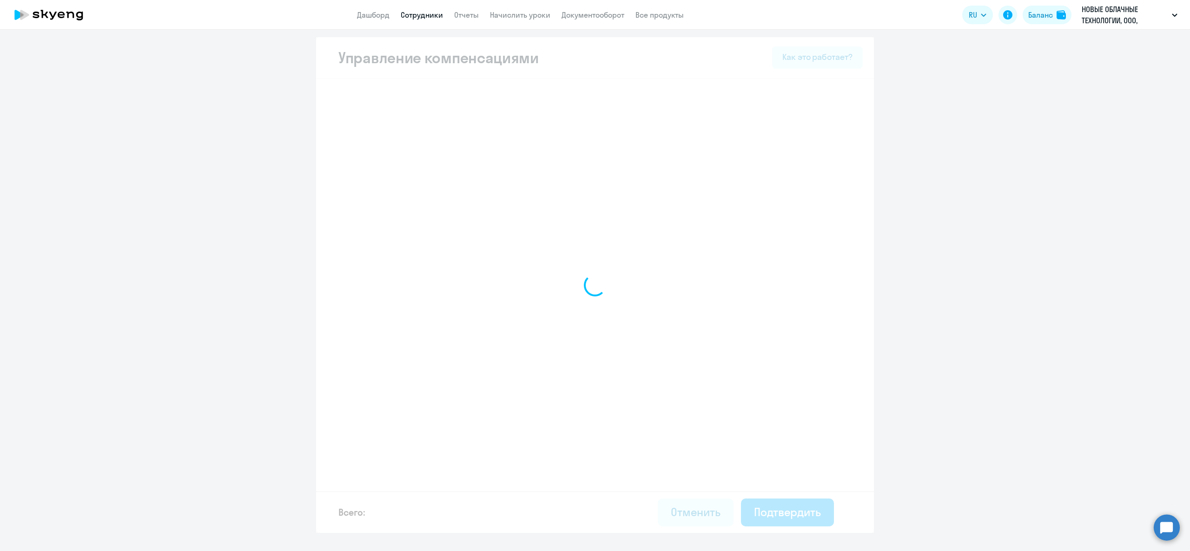
select select "MONTHLY"
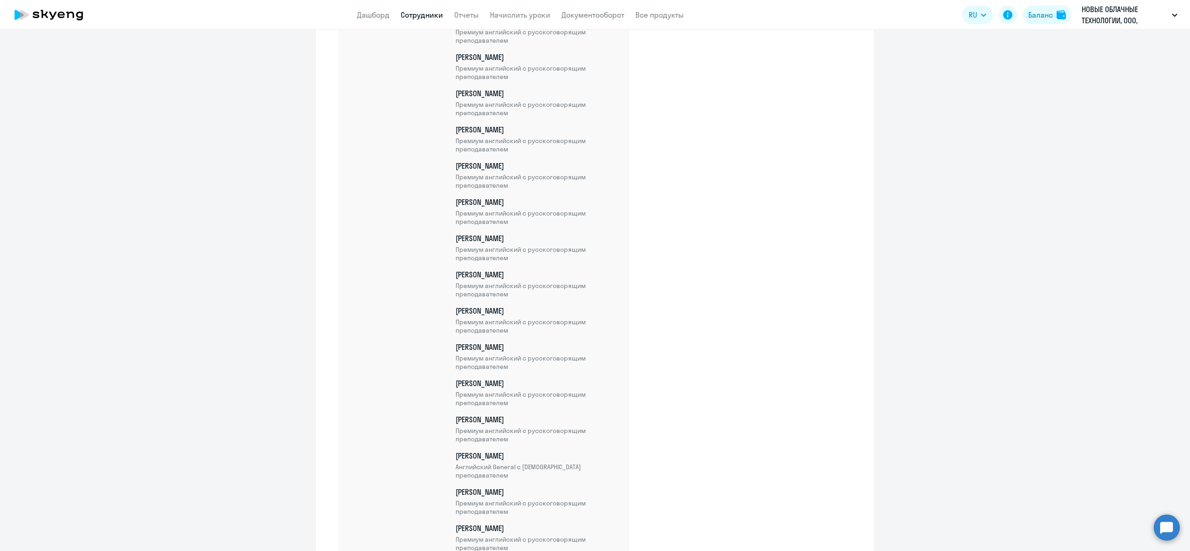
scroll to position [2408, 0]
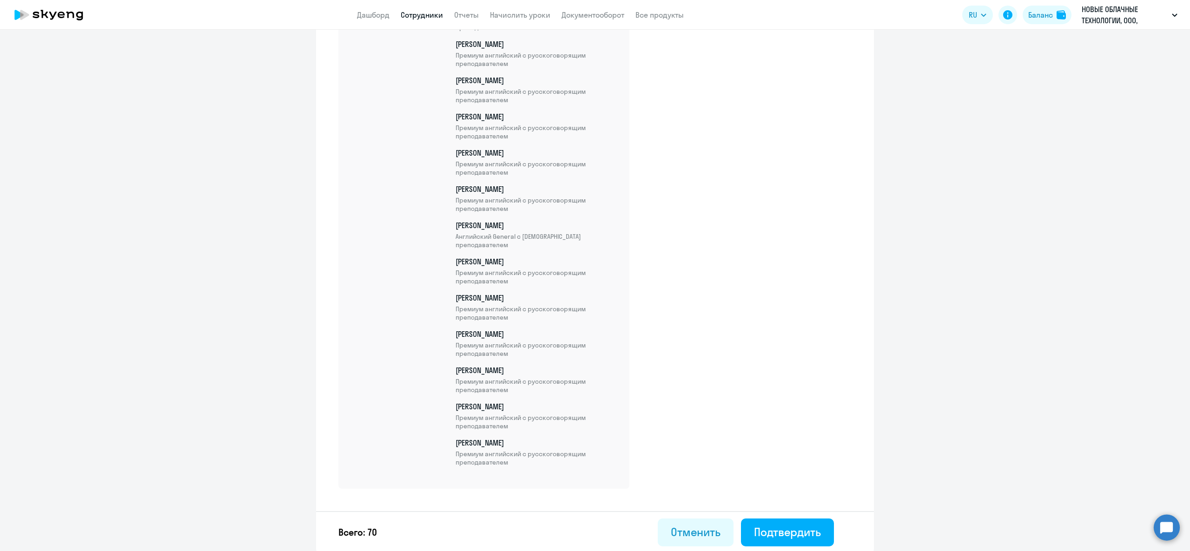
click at [804, 511] on div "Всего: 70 Отменить Подтвердить" at bounding box center [595, 532] width 558 height 42
click at [802, 515] on div "Всего: 70 Отменить Подтвердить" at bounding box center [595, 532] width 558 height 42
click at [804, 522] on button "Подтвердить" at bounding box center [787, 533] width 93 height 28
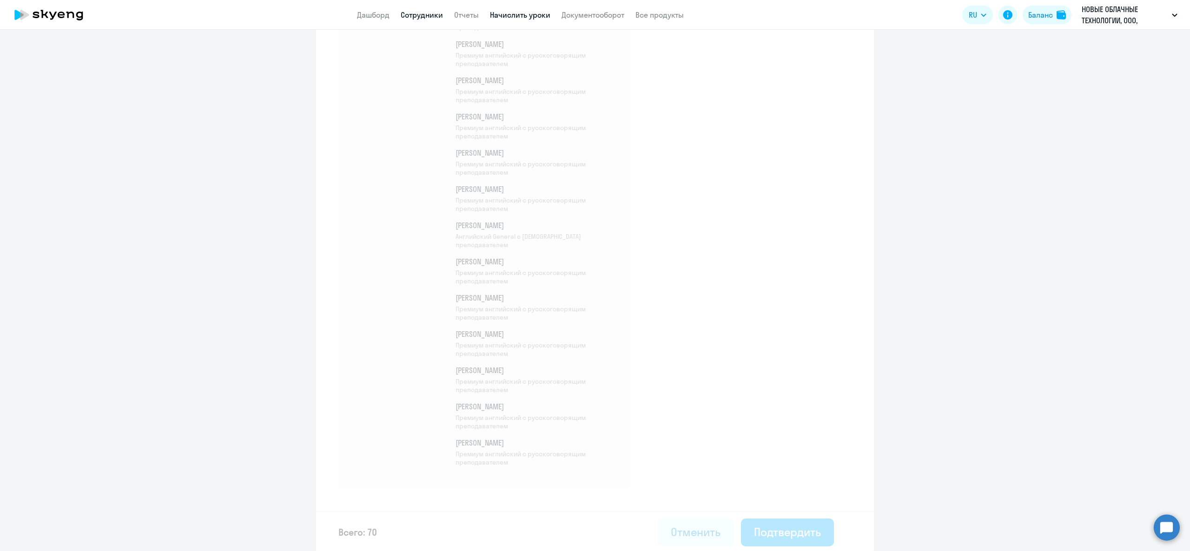
select select "30"
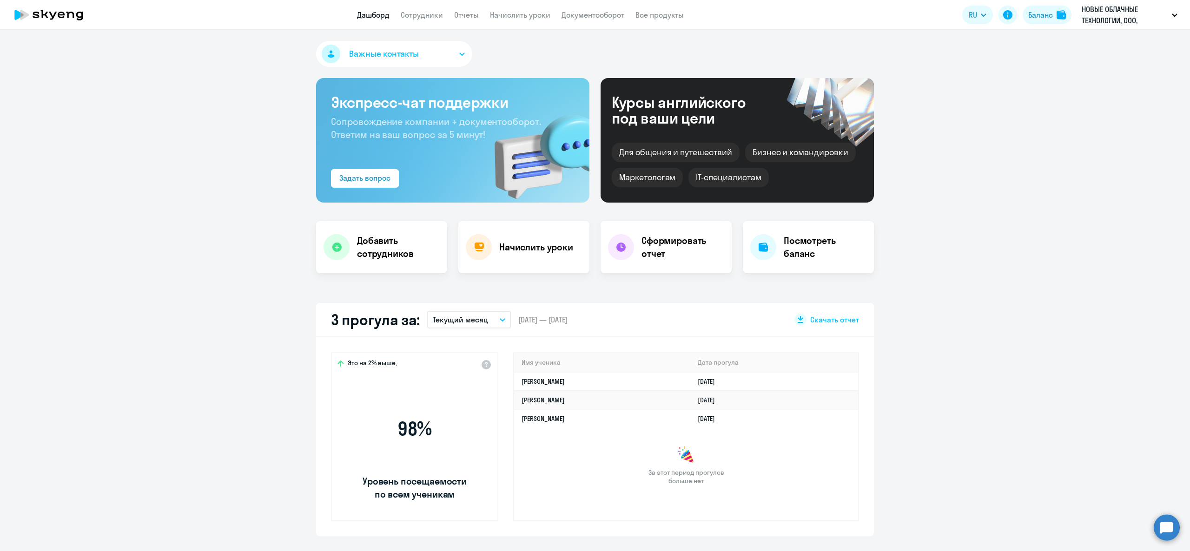
select select "30"
click at [440, 4] on app-header "Дашборд Сотрудники Отчеты Начислить уроки Документооборот Все продукты Дашборд …" at bounding box center [595, 15] width 1190 height 30
click at [439, 7] on app-header "Дашборд Сотрудники Отчеты Начислить уроки Документооборот Все продукты Дашборд …" at bounding box center [595, 15] width 1190 height 30
click at [443, 14] on link "Сотрудники" at bounding box center [422, 14] width 42 height 9
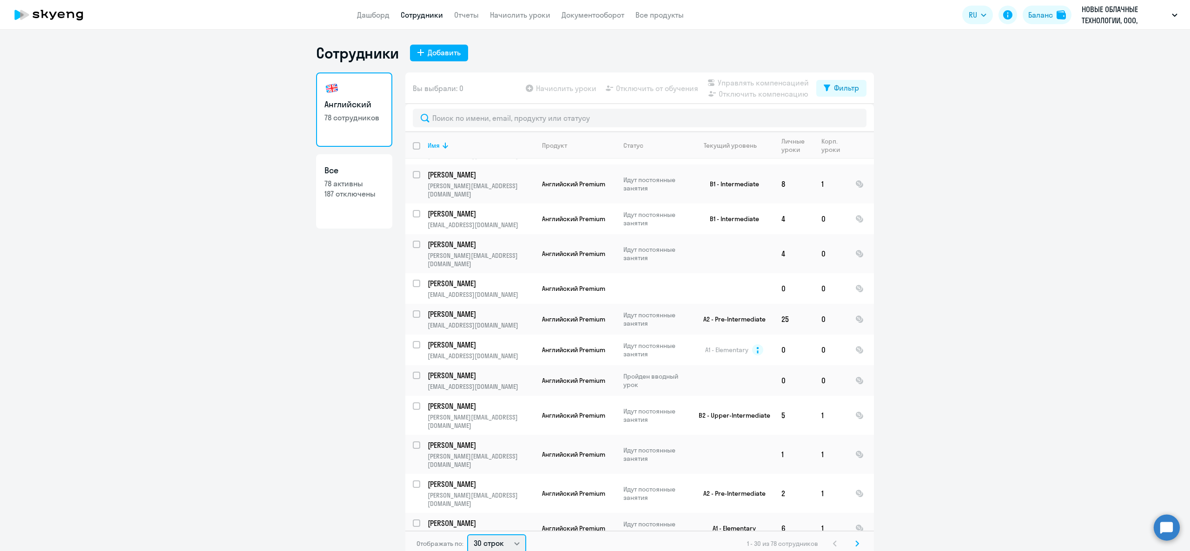
scroll to position [2, 0]
click at [513, 542] on select "30 строк 50 строк 100 строк" at bounding box center [496, 542] width 59 height 19
select select "100"
click at [467, 533] on select "30 строк 50 строк 100 строк" at bounding box center [496, 542] width 59 height 19
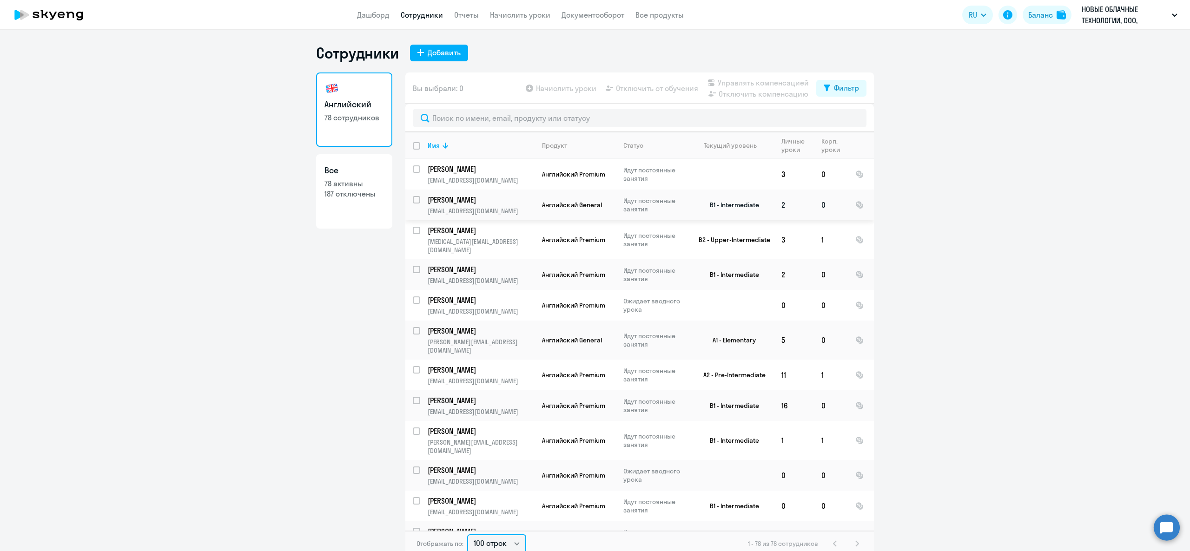
scroll to position [93, 0]
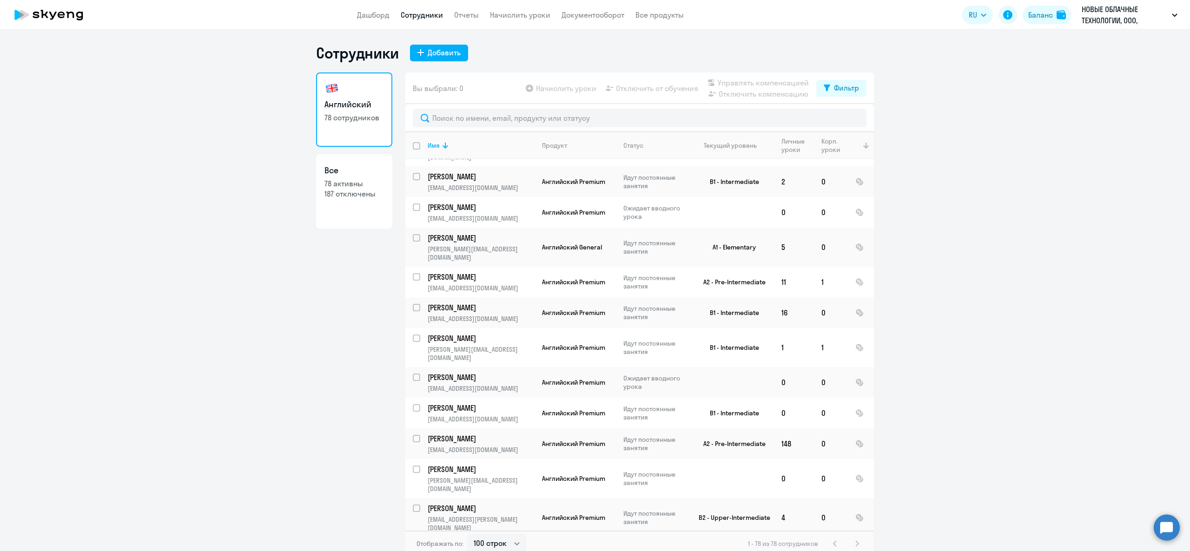
click at [855, 146] on div at bounding box center [864, 146] width 18 height 6
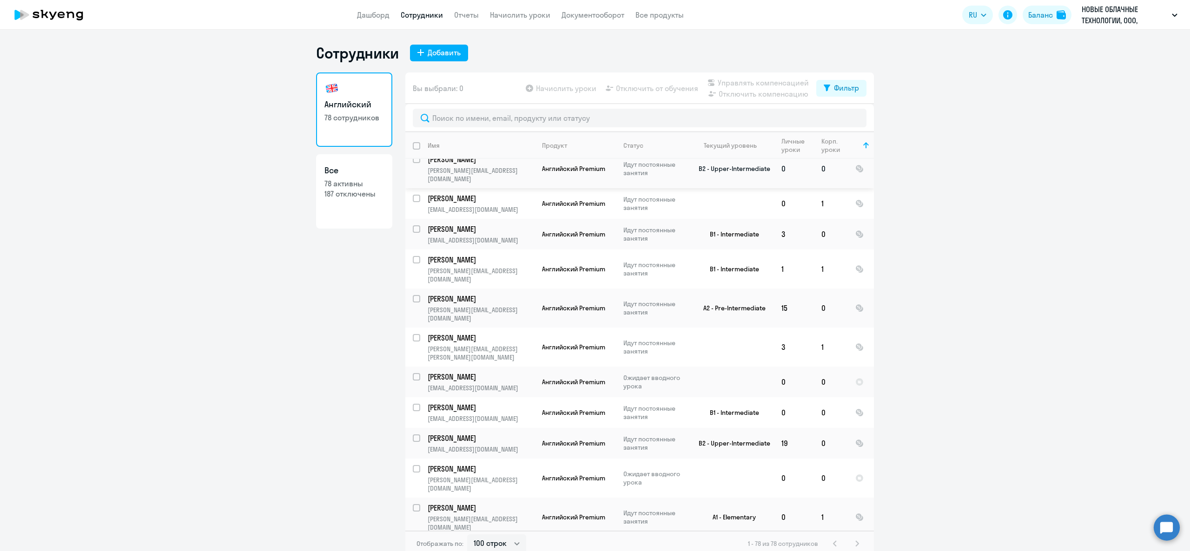
scroll to position [279, 0]
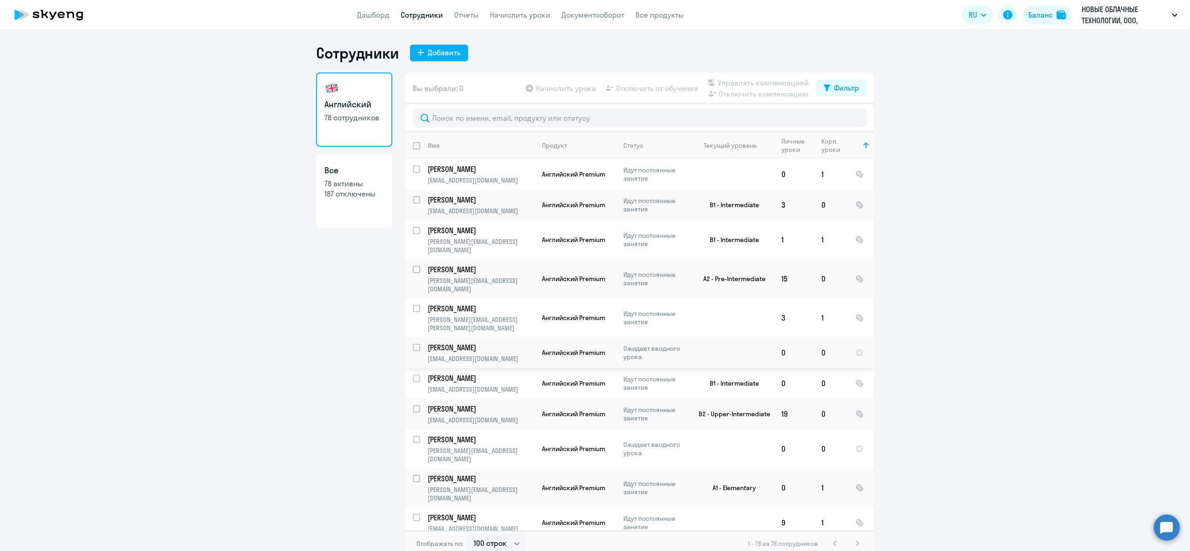
click at [413, 344] on input "select row 42376416" at bounding box center [422, 353] width 19 height 19
checkbox input "true"
click at [413, 436] on input "select row 42376420" at bounding box center [422, 445] width 19 height 19
checkbox input "true"
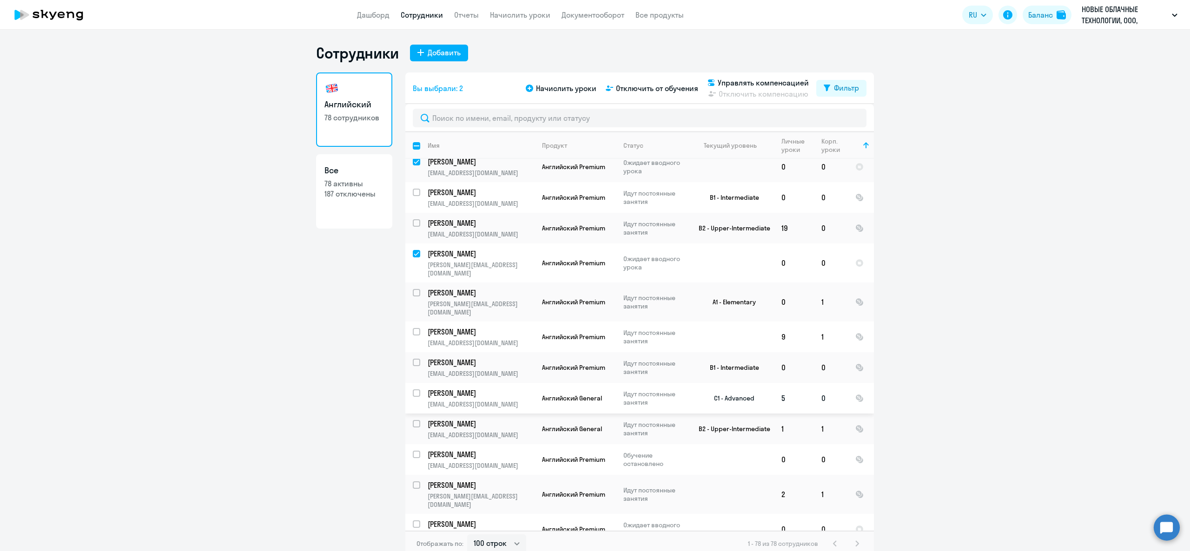
scroll to position [558, 0]
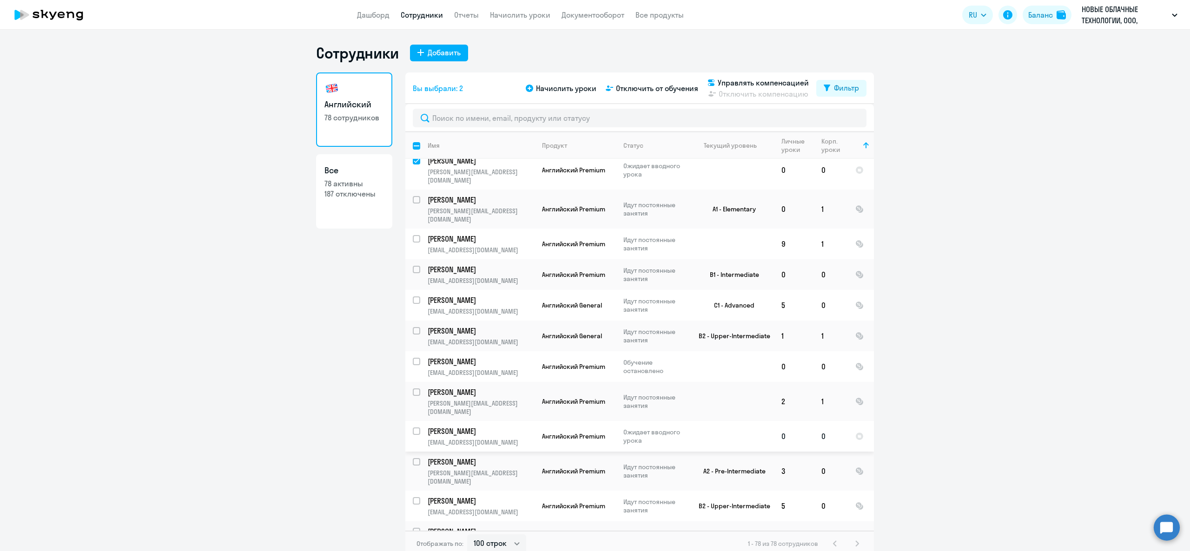
click at [413, 428] on input "select row 42376413" at bounding box center [422, 437] width 19 height 19
checkbox input "true"
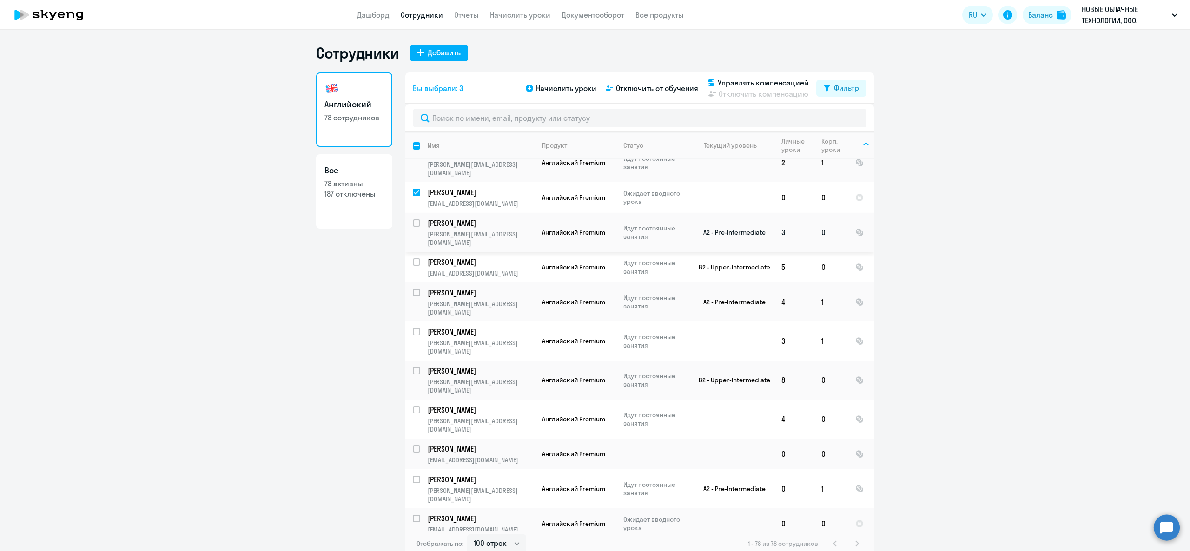
scroll to position [837, 0]
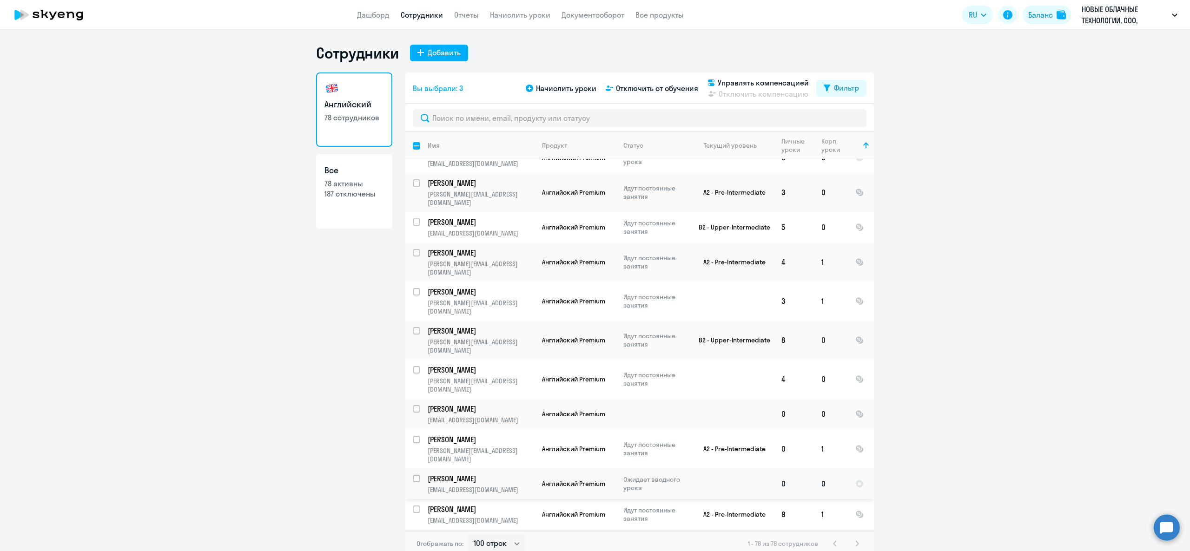
click at [413, 475] on input "select row 42376419" at bounding box center [422, 484] width 19 height 19
checkbox input "true"
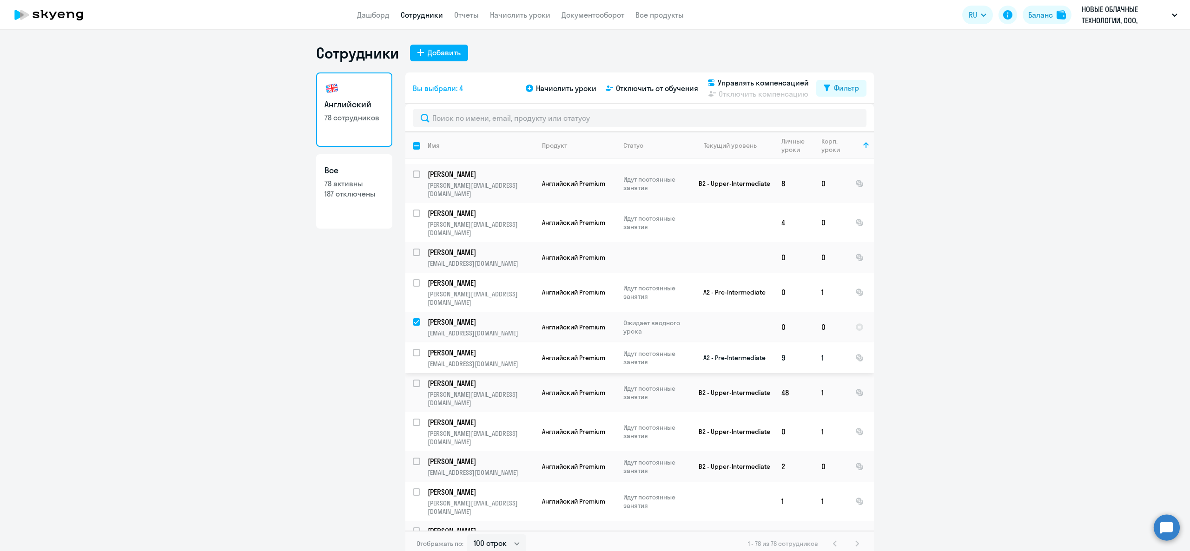
scroll to position [1023, 0]
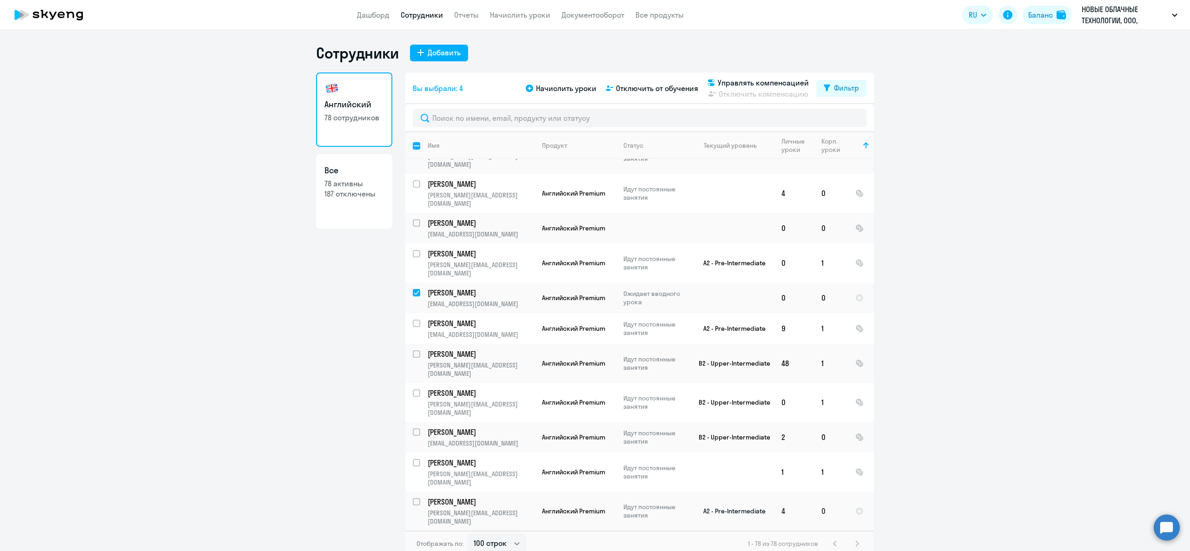
click at [413, 498] on input "select row 39896473" at bounding box center [422, 507] width 19 height 19
checkbox input "true"
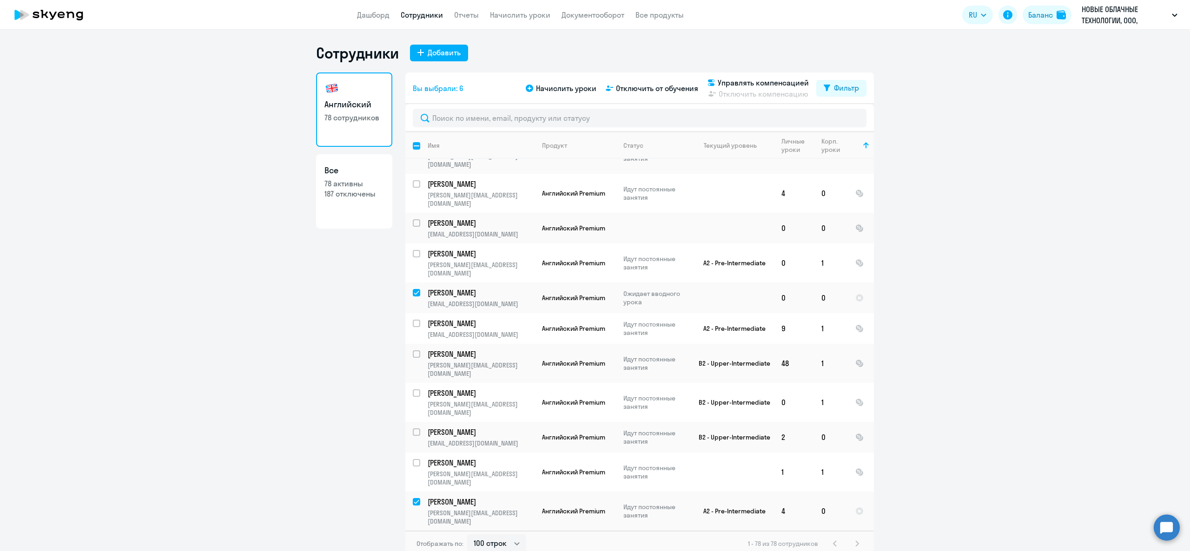
checkbox input "true"
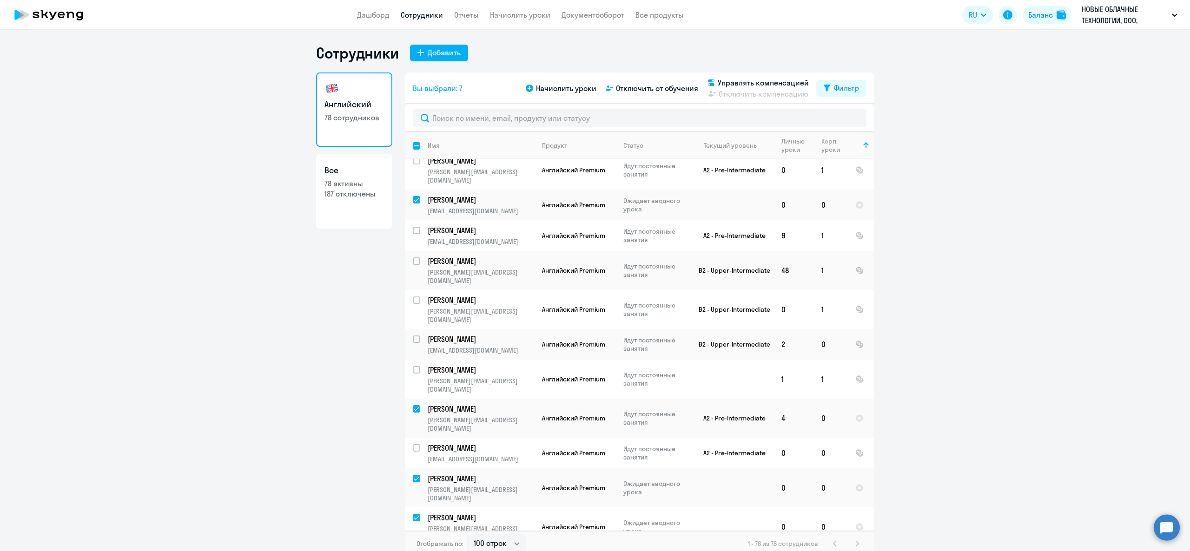
checkbox input "true"
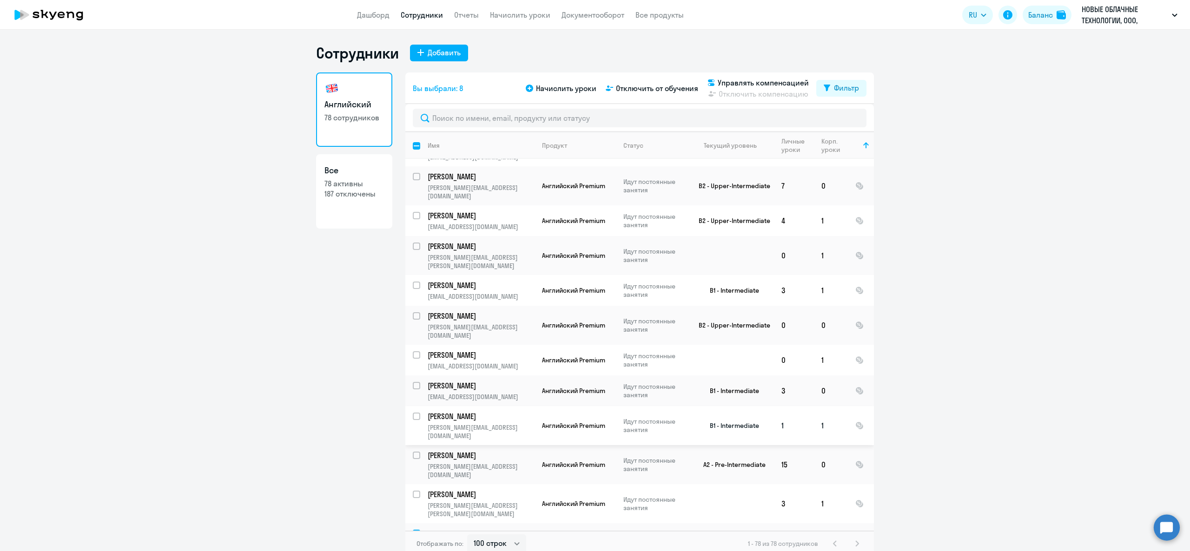
scroll to position [0, 0]
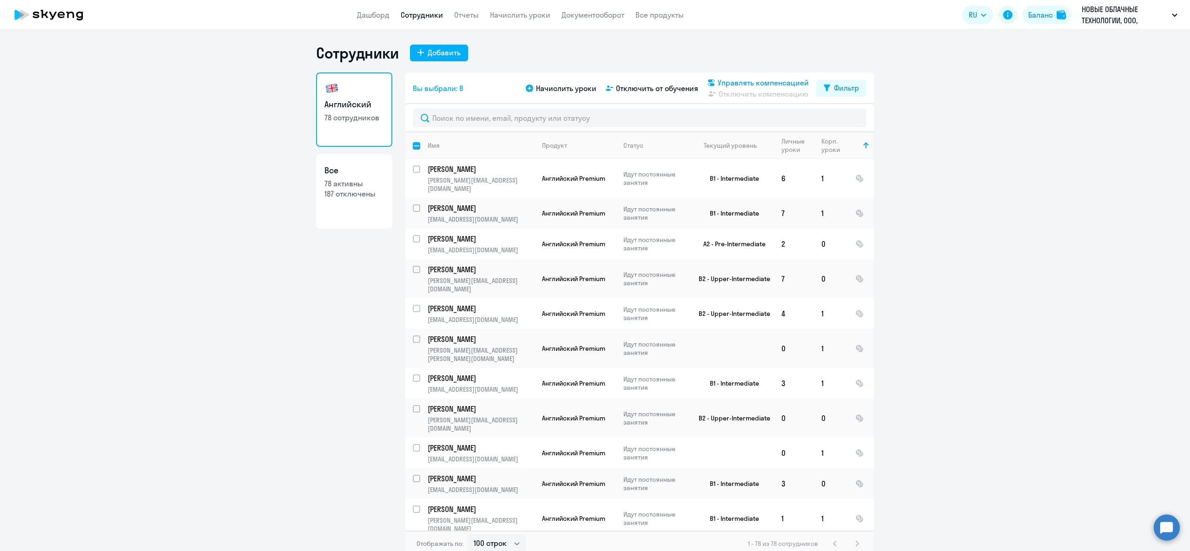
click at [748, 82] on span "Управлять компенсацией" at bounding box center [763, 82] width 91 height 11
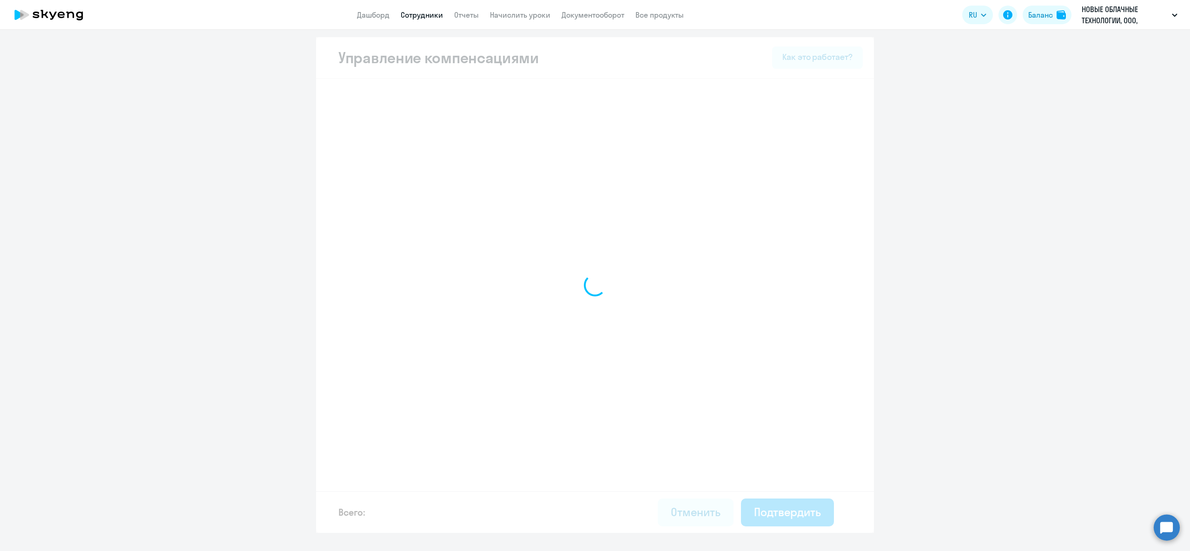
select select "MONTHLY"
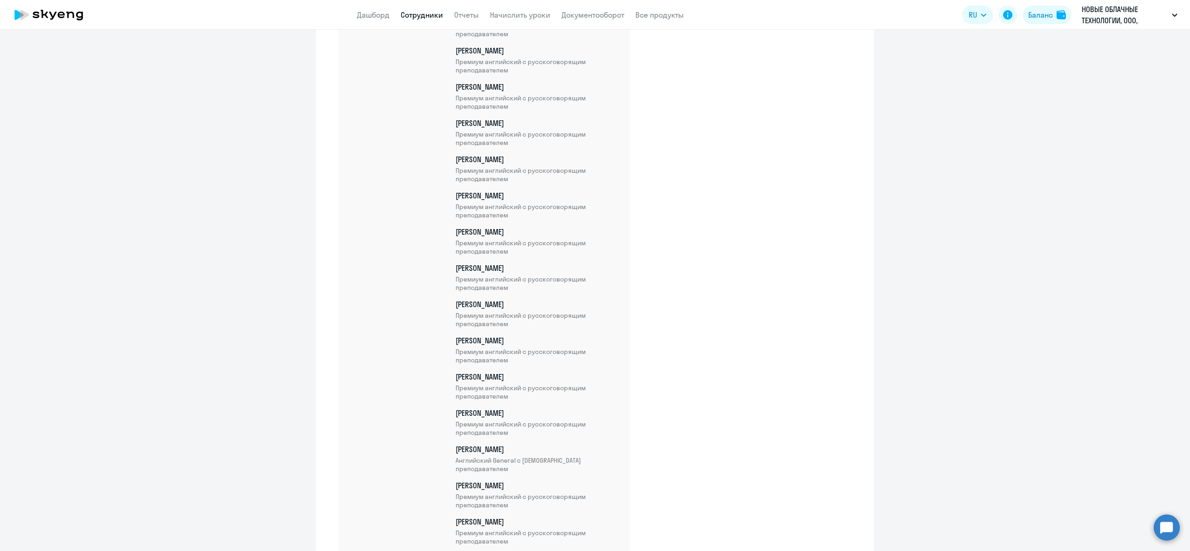
scroll to position [2698, 0]
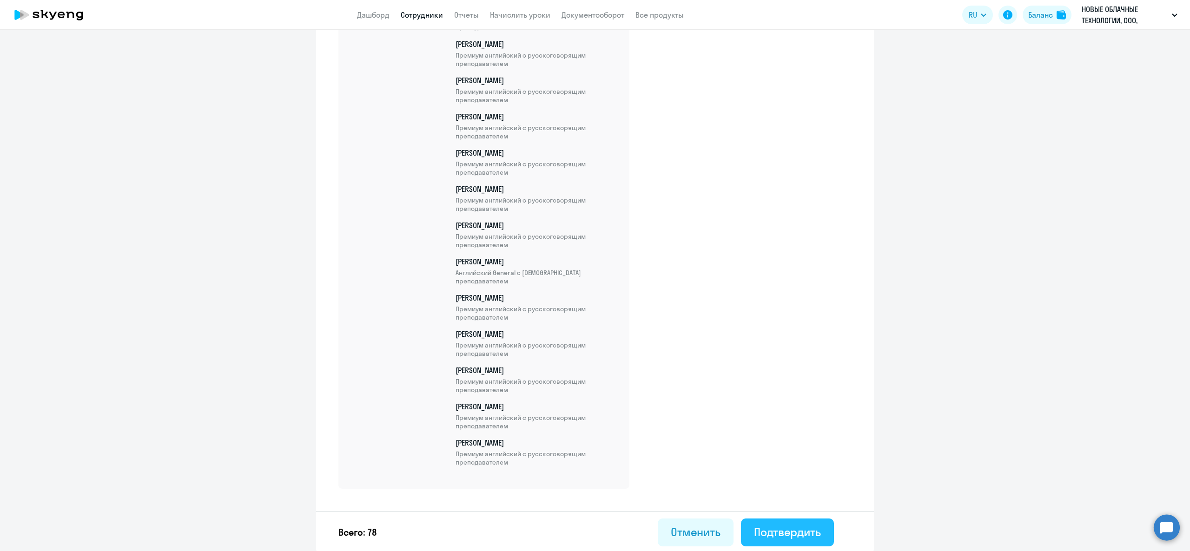
click at [801, 530] on div "Подтвердить" at bounding box center [787, 532] width 67 height 15
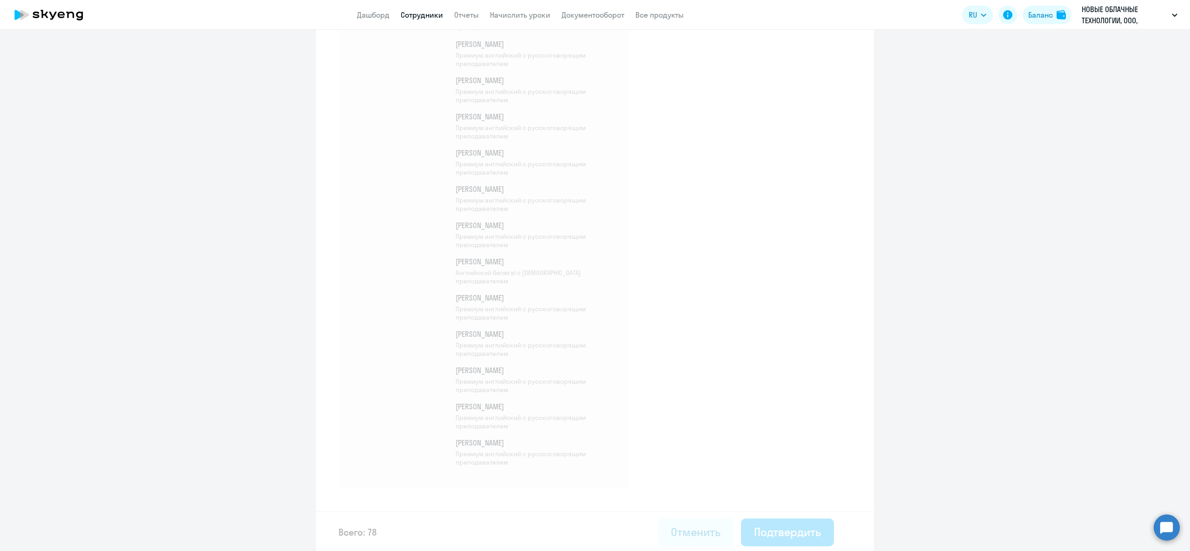
select select "30"
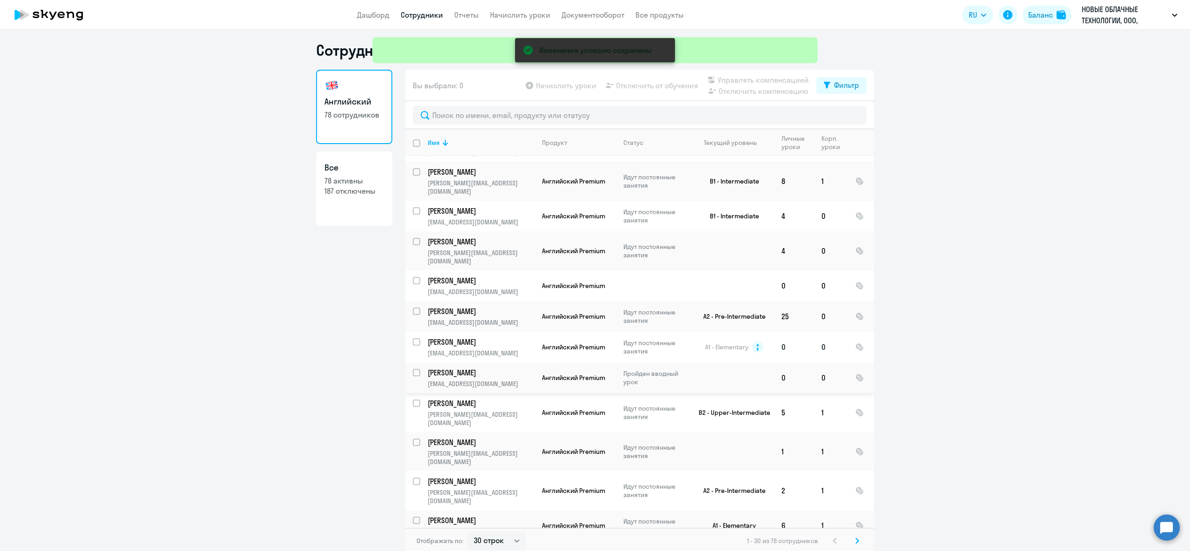
scroll to position [6, 0]
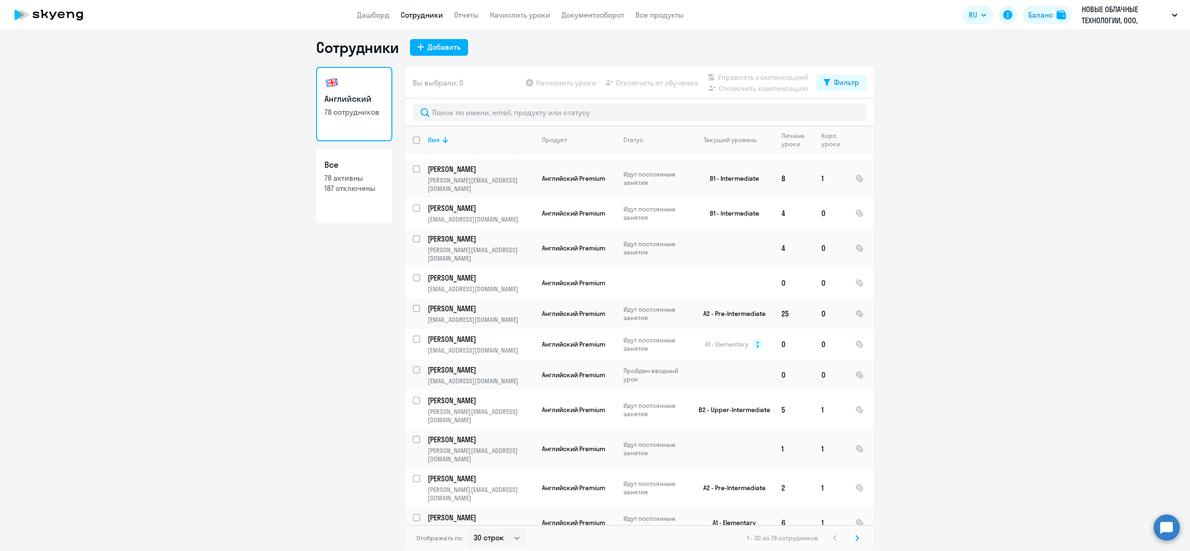
click at [841, 543] on div "1 - 30 из 78 сотрудников" at bounding box center [805, 538] width 116 height 11
click at [853, 536] on svg-icon at bounding box center [857, 538] width 11 height 11
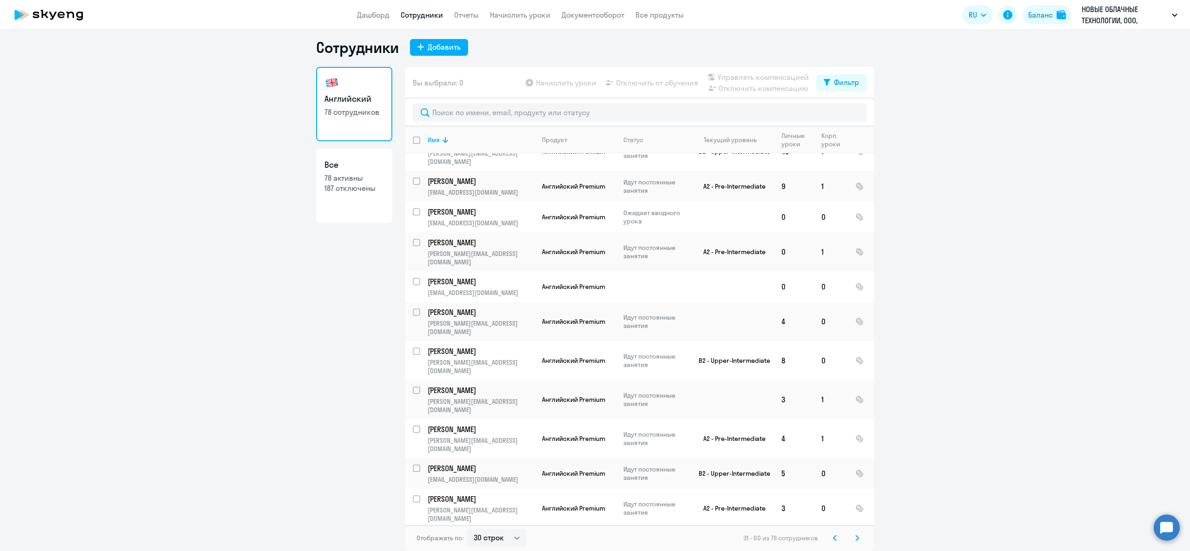
scroll to position [558, 0]
